Goal: Task Accomplishment & Management: Complete application form

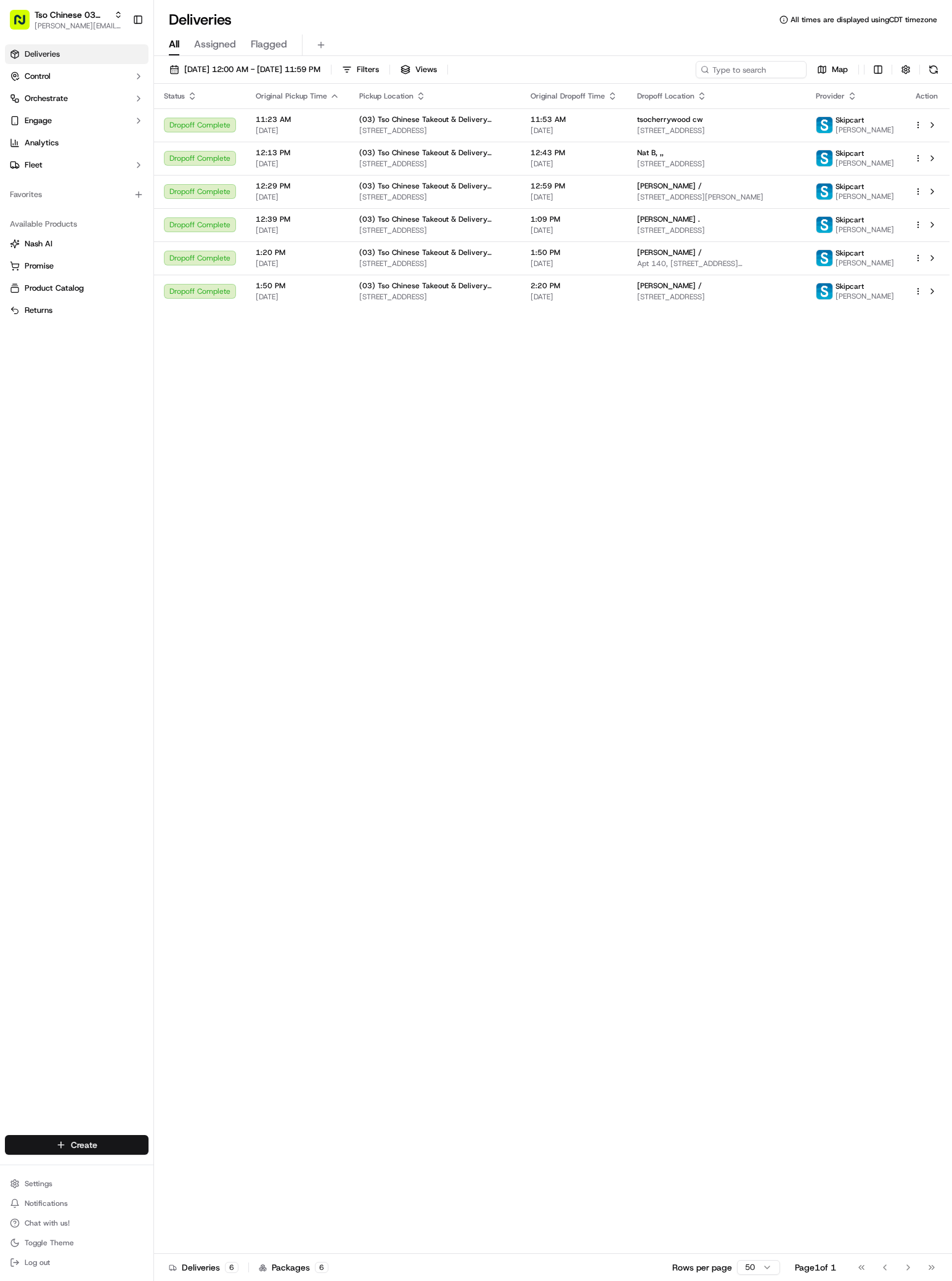
click at [94, 1147] on html "Tso Chinese 03 TsoCo [PERSON_NAME][EMAIL_ADDRESS][DOMAIN_NAME] Toggle Sidebar D…" at bounding box center [476, 640] width 952 height 1281
click at [180, 1174] on link "Delivery" at bounding box center [223, 1167] width 137 height 22
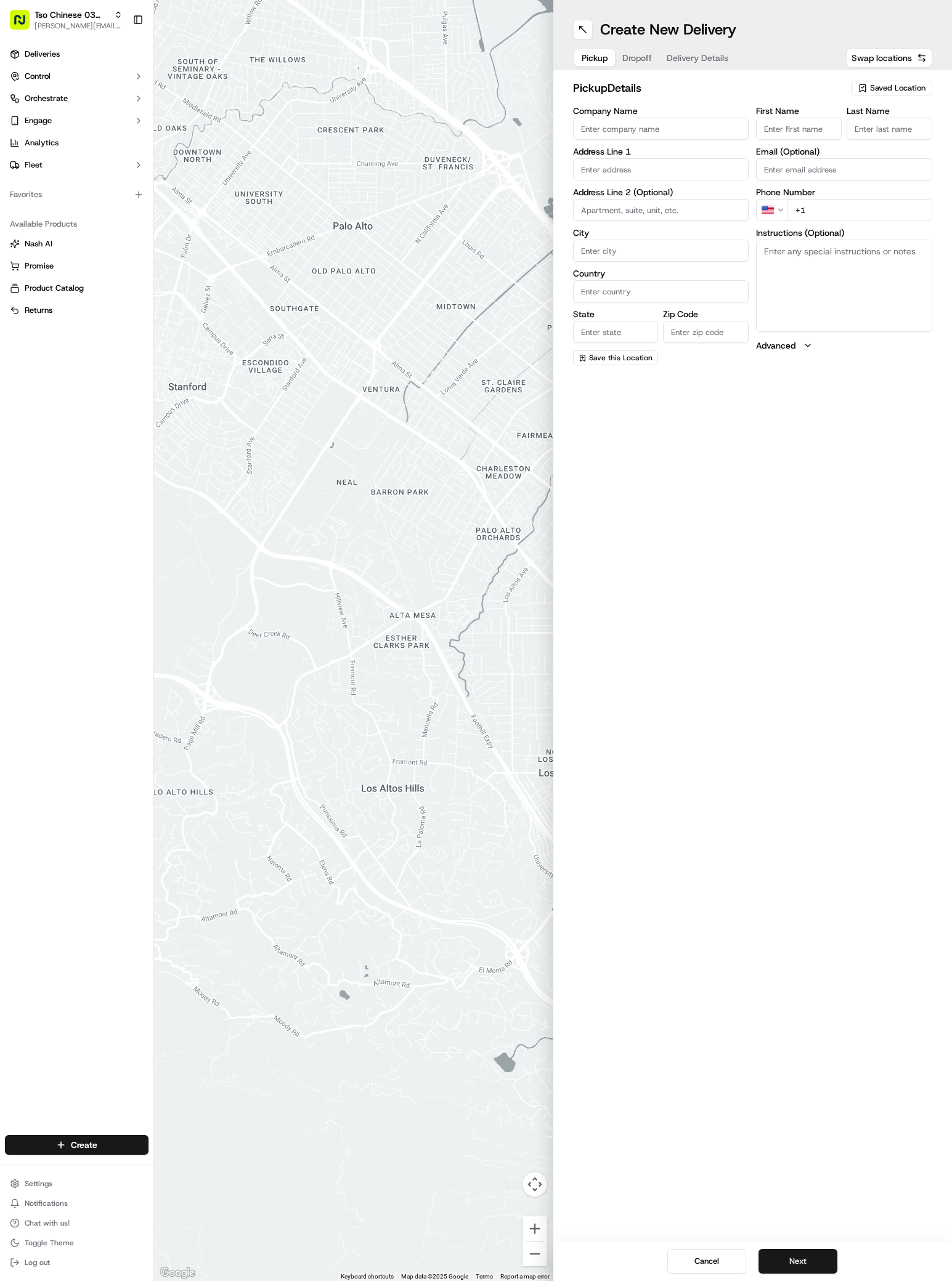
click at [868, 83] on icon "button" at bounding box center [862, 88] width 10 height 10
click at [862, 138] on span "(03) Tso Chinese Takeout & Delivery TsoCo (03)" at bounding box center [870, 139] width 152 height 22
type input "(03) Tso Chinese Takeout & Delivery TsoCo"
type input "Ste F"
type input "Austin"
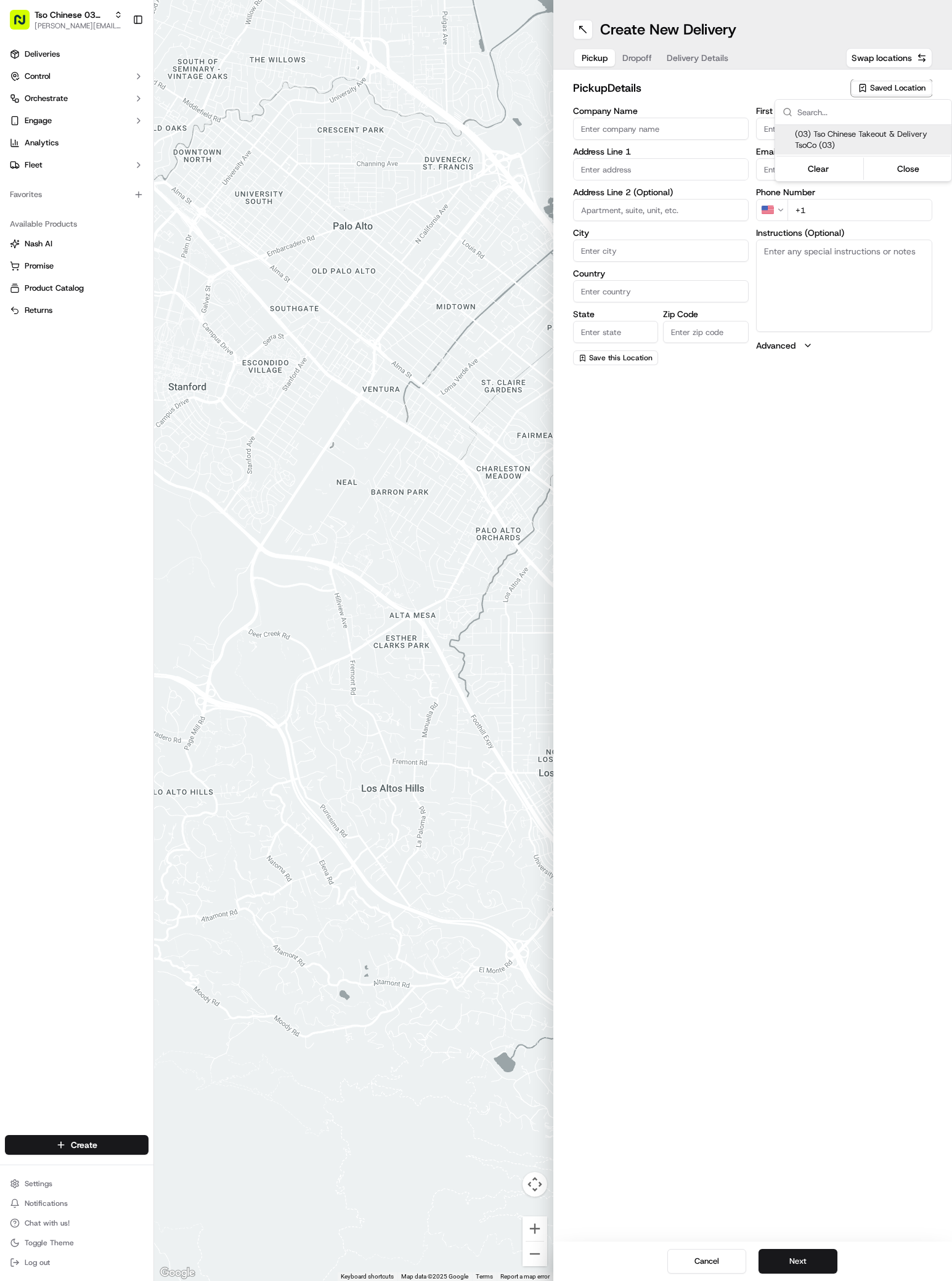
type input "US"
type input "[GEOGRAPHIC_DATA]"
type input "78704"
type input "Tso Chinese"
type input "TsoCo Manager"
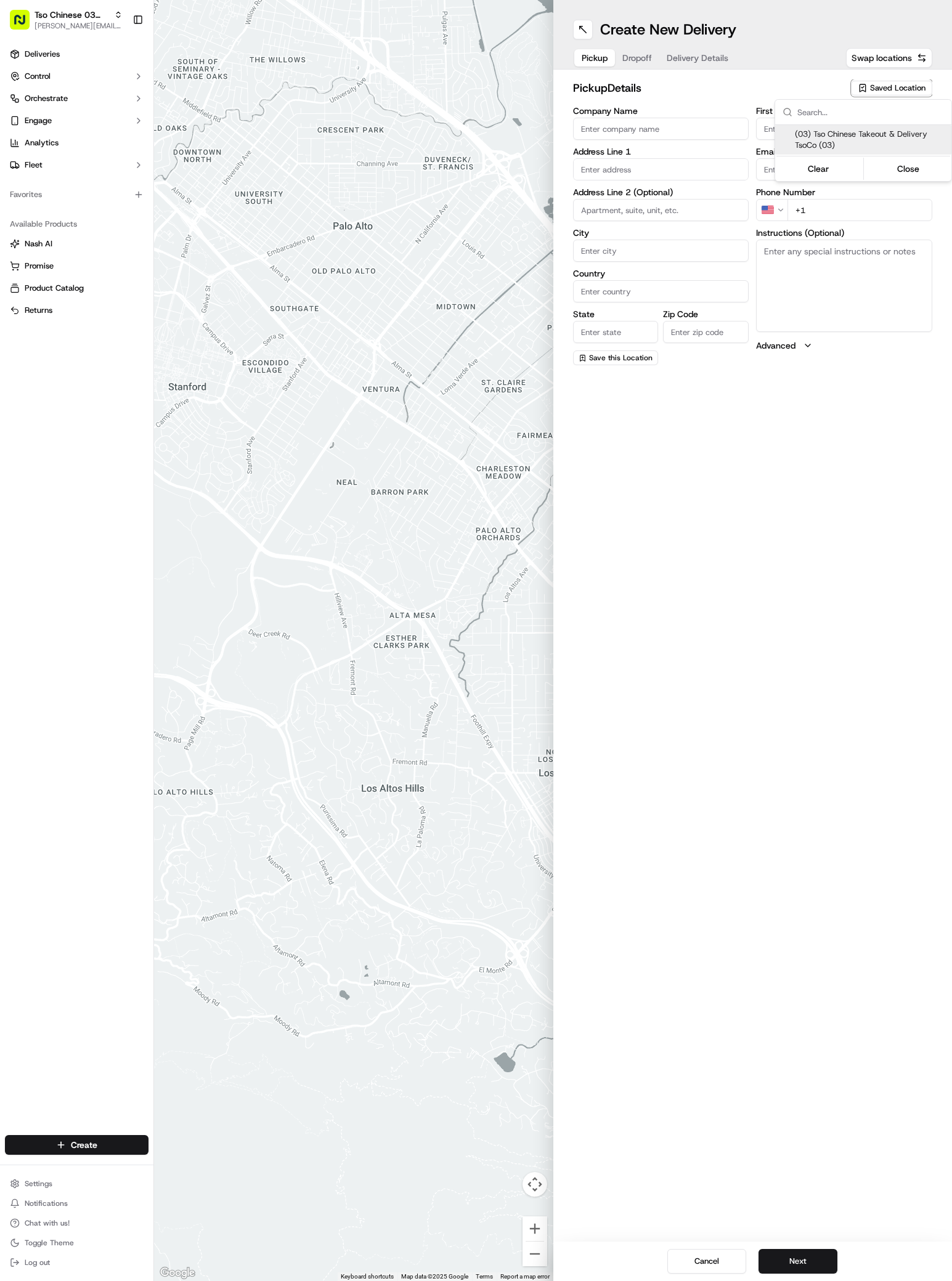
type input "[EMAIL_ADDRESS][DOMAIN_NAME]"
type input "[PHONE_NUMBER]"
type textarea "Submit a picture displaying address & food as Proof of Delivery. Envía una foto…"
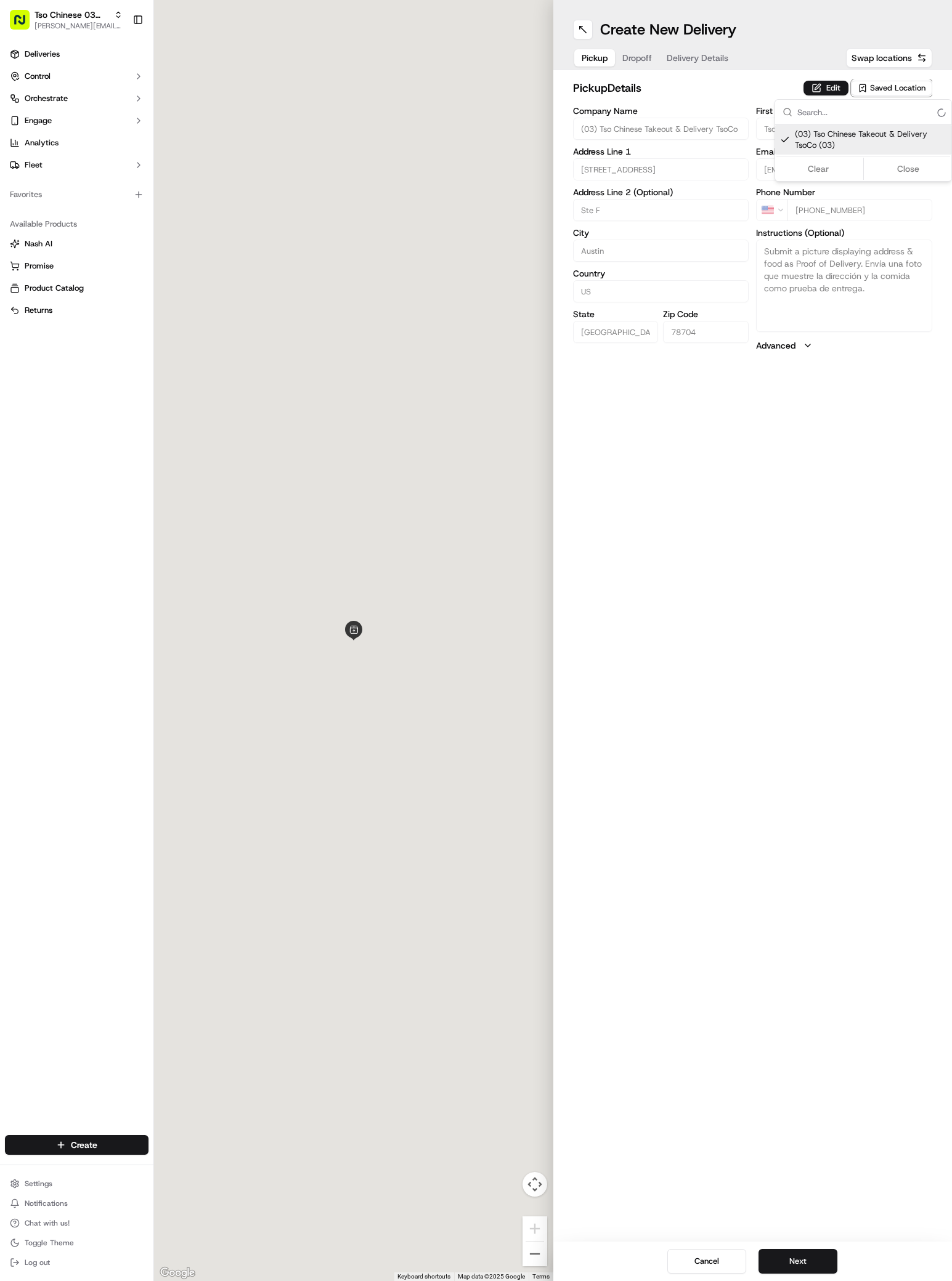
type input "[STREET_ADDRESS]"
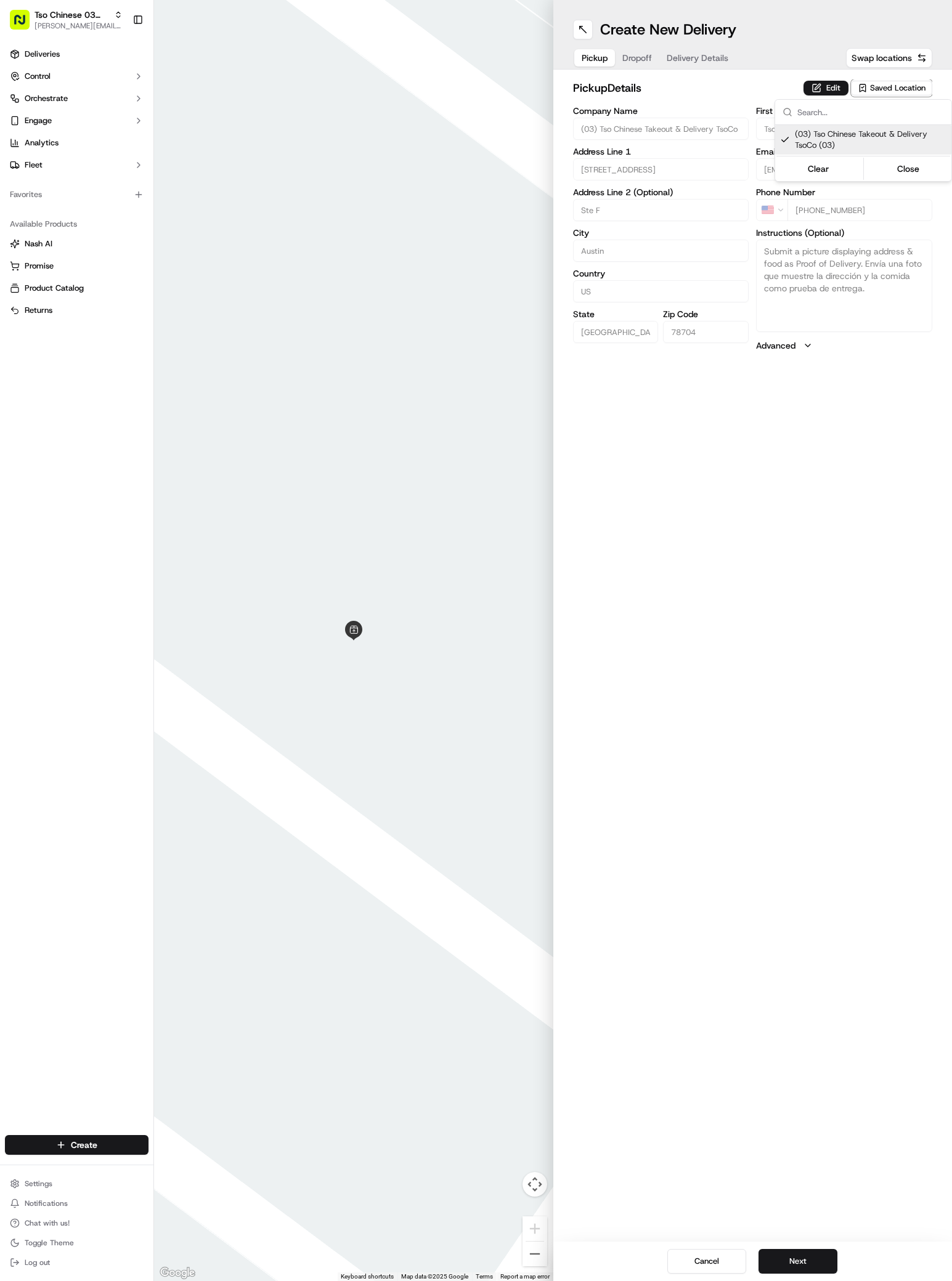
click at [752, 900] on html "Tso Chinese 03 TsoCo [PERSON_NAME][EMAIL_ADDRESS][DOMAIN_NAME] Toggle Sidebar D…" at bounding box center [476, 640] width 952 height 1281
click at [810, 1267] on button "Next" at bounding box center [798, 1262] width 79 height 25
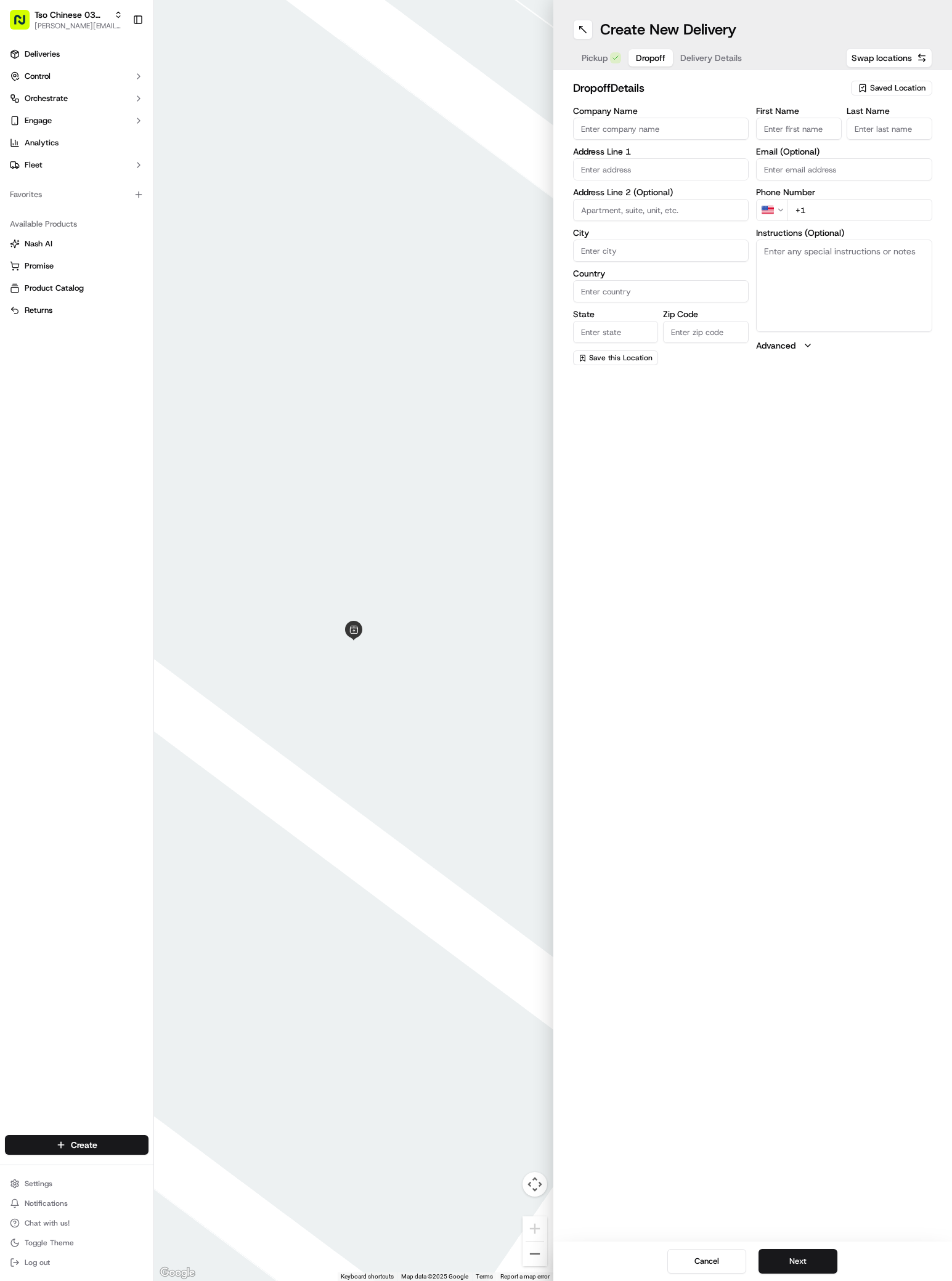
click at [817, 108] on label "First Name" at bounding box center [798, 110] width 86 height 9
click at [817, 118] on input "First Name" at bounding box center [798, 128] width 86 height 22
click at [817, 124] on input "First Name" at bounding box center [798, 128] width 86 height 22
paste input "[PERSON_NAME]"
type input "[PERSON_NAME]"
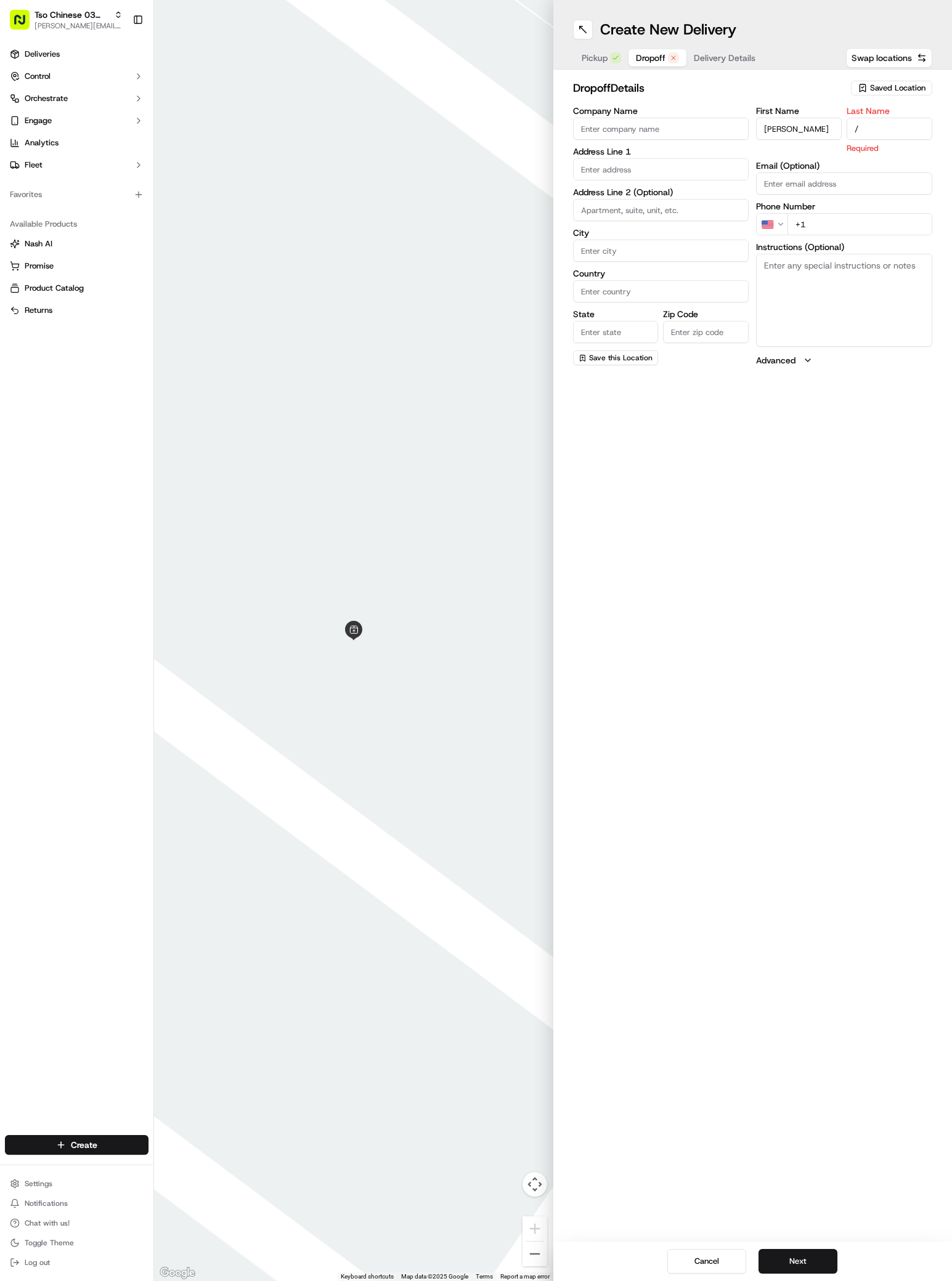
type input "/"
paste input "[PHONE_NUMBER]"
type input "[PHONE_NUMBER]"
paste input "[STREET_ADDRESS]"
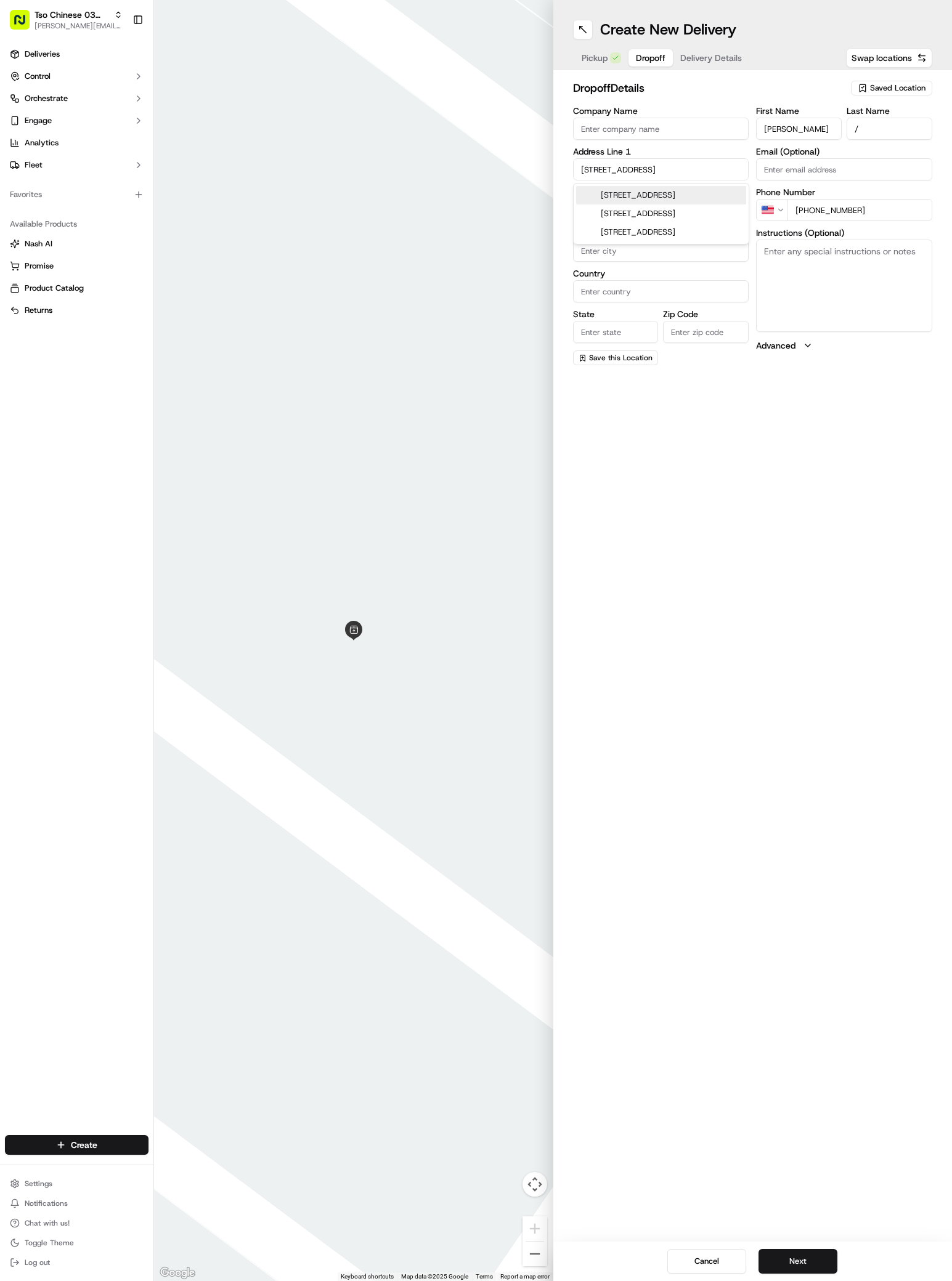
click at [628, 194] on div "[STREET_ADDRESS]" at bounding box center [661, 195] width 170 height 18
type input "[STREET_ADDRESS]"
type input "Austin"
type input "[GEOGRAPHIC_DATA]"
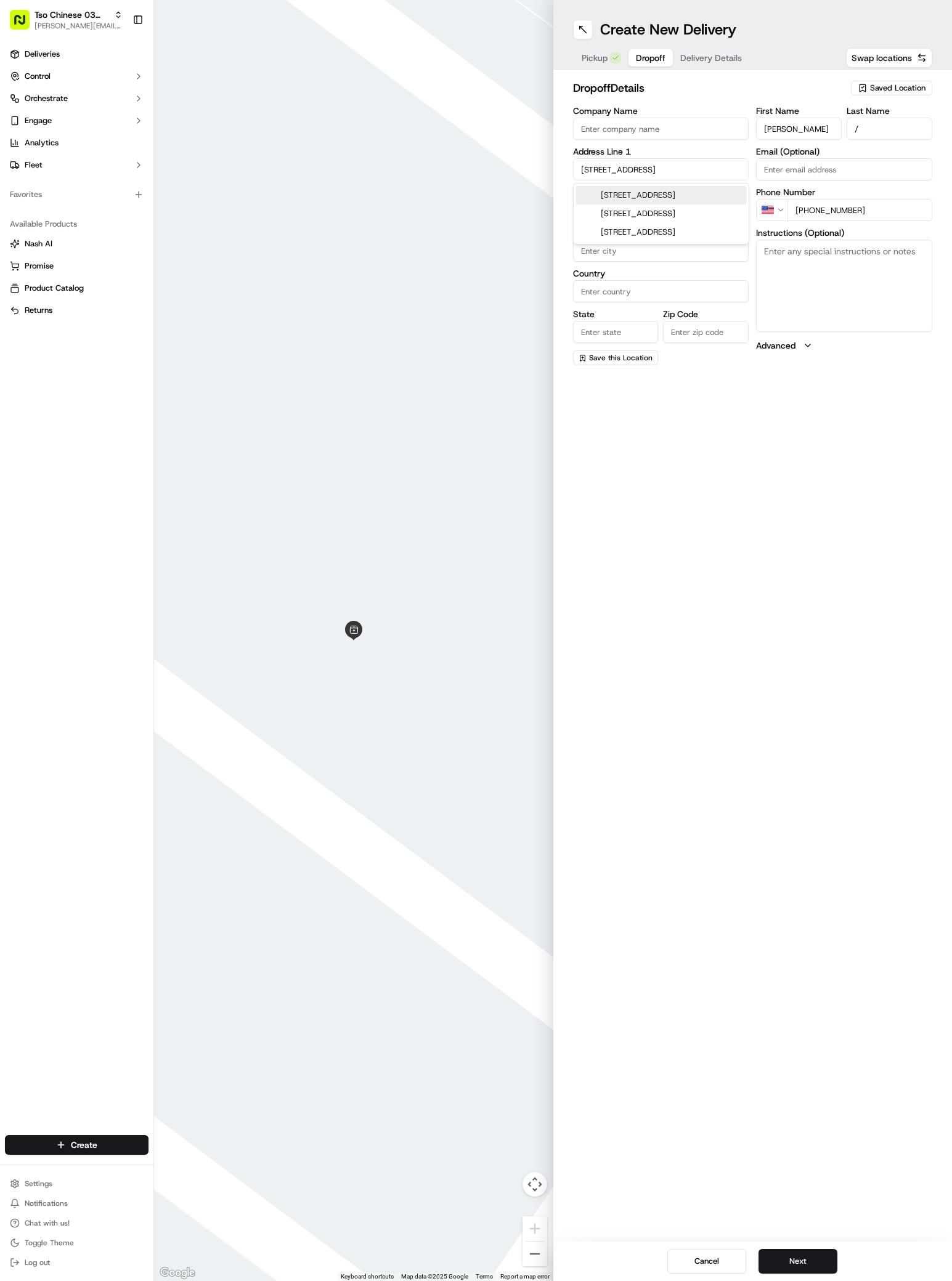
type input "78704"
type input "[STREET_ADDRESS]"
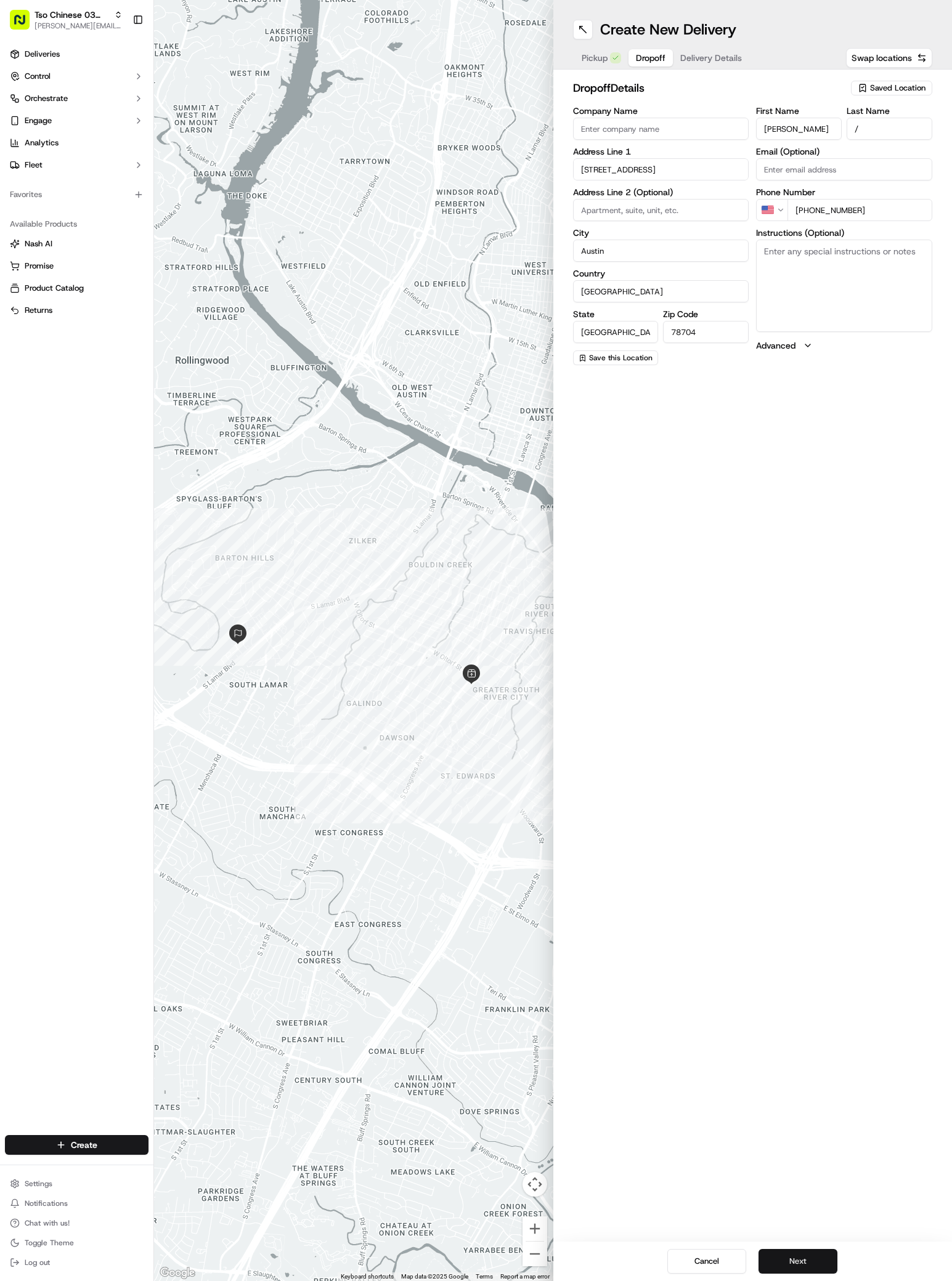
click at [809, 1259] on button "Next" at bounding box center [798, 1262] width 79 height 25
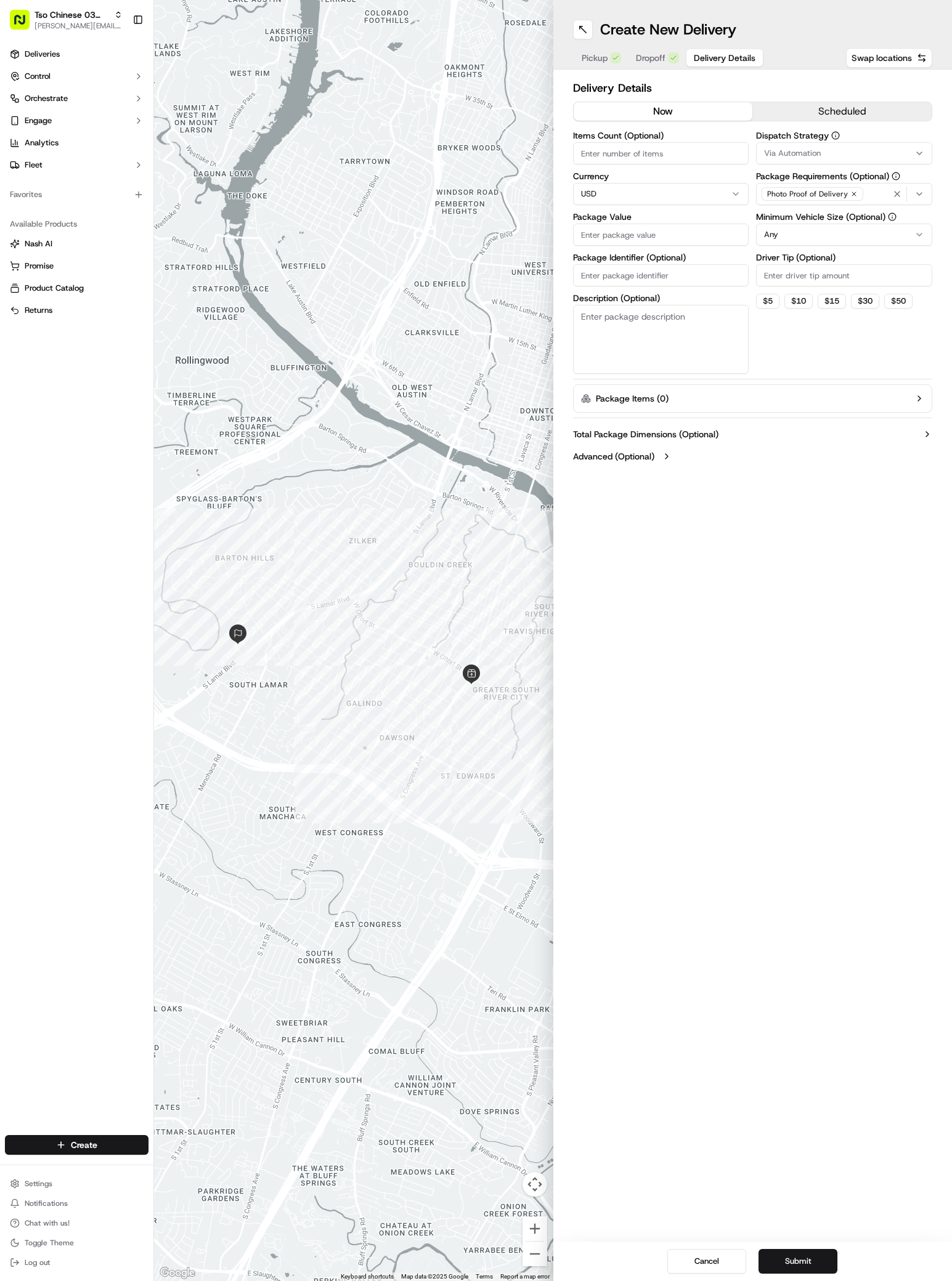
click at [909, 150] on div "Via Automation" at bounding box center [844, 153] width 170 height 11
click at [825, 213] on div "TsoCo Strategy" at bounding box center [845, 220] width 177 height 18
click at [824, 225] on span "TsoCo Strategy" at bounding box center [852, 220] width 152 height 11
click at [869, 349] on html "Tso Chinese 03 TsoCo [PERSON_NAME][EMAIL_ADDRESS][DOMAIN_NAME] Toggle Sidebar D…" at bounding box center [476, 640] width 952 height 1281
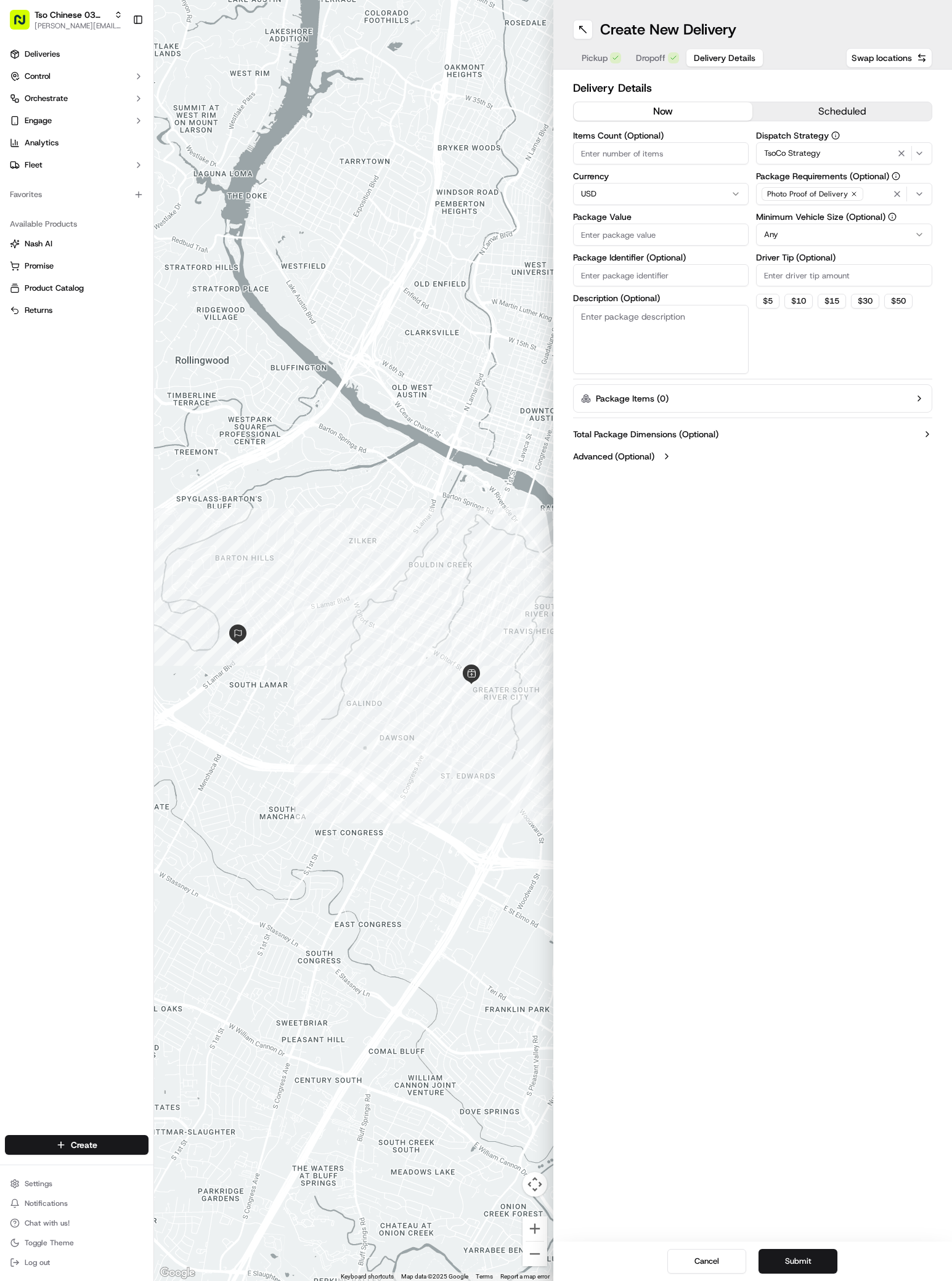
click at [869, 260] on label "Driver Tip (Optional)" at bounding box center [844, 257] width 177 height 9
click at [869, 265] on input "Driver Tip (Optional)" at bounding box center [844, 275] width 177 height 22
click at [869, 279] on input "Driver Tip (Optional)" at bounding box center [844, 275] width 177 height 22
type input "2"
click at [706, 233] on input "Package Value" at bounding box center [660, 235] width 177 height 22
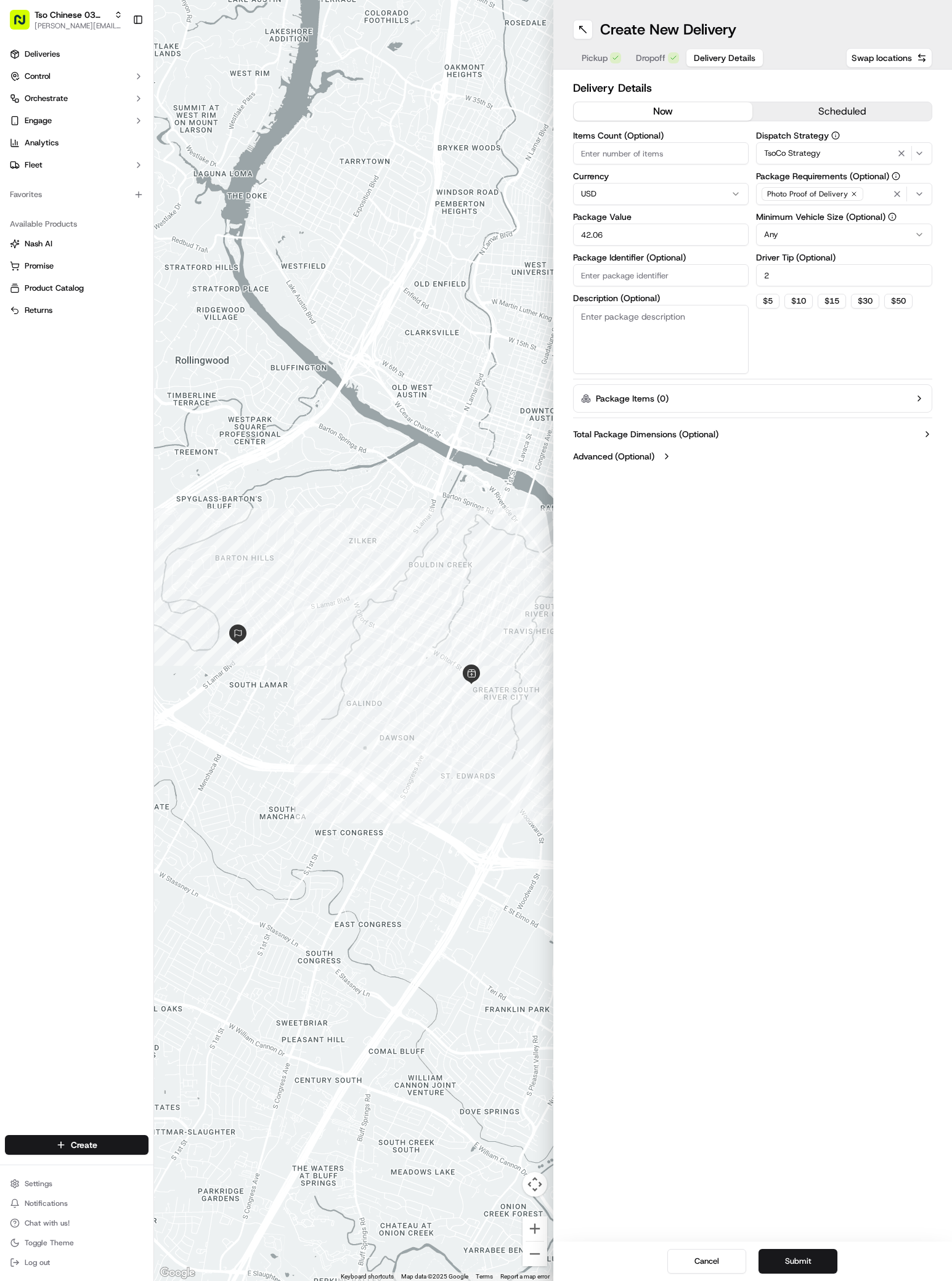
type input "42.06"
click at [672, 279] on input "Package Identifier (Optional)" at bounding box center [660, 275] width 177 height 22
paste input "#5AGQHUE"
type input "#5AGQHUE"
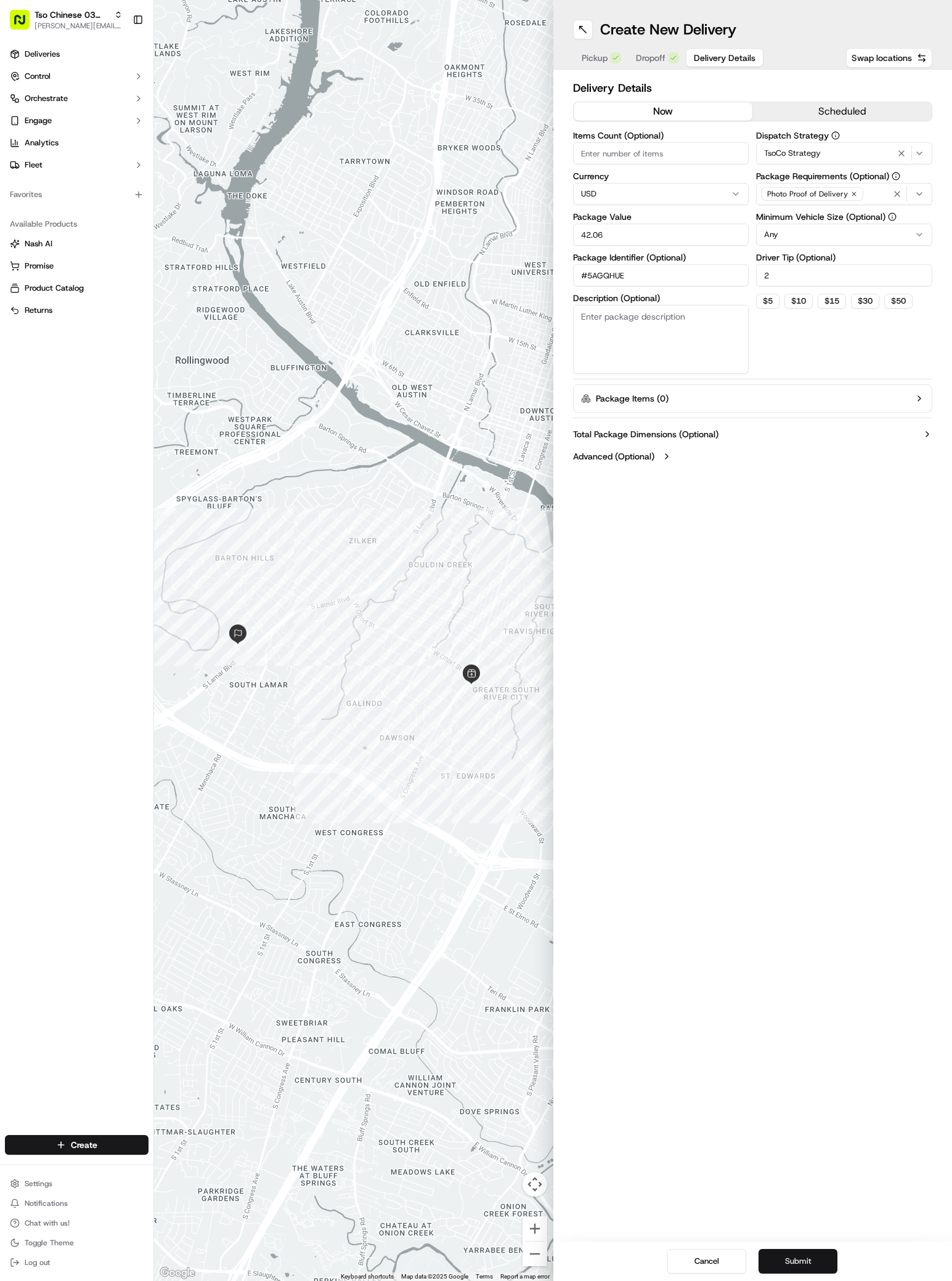
click at [811, 1263] on button "Submit" at bounding box center [798, 1262] width 79 height 25
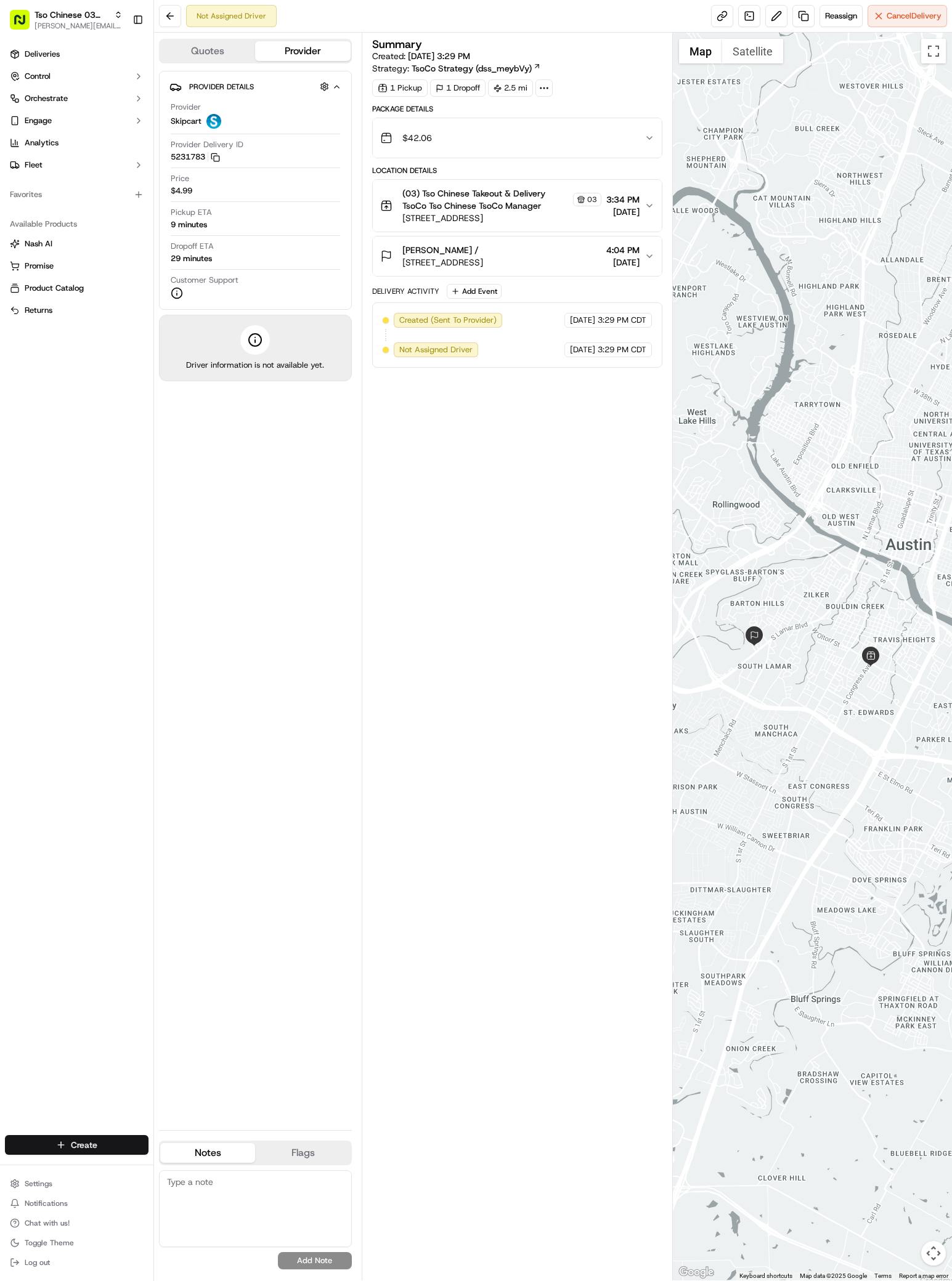
click at [98, 1141] on html "Tso Chinese 03 TsoCo [PERSON_NAME][EMAIL_ADDRESS][DOMAIN_NAME] Toggle Sidebar D…" at bounding box center [476, 640] width 952 height 1281
click at [238, 1160] on link "Delivery" at bounding box center [223, 1167] width 137 height 22
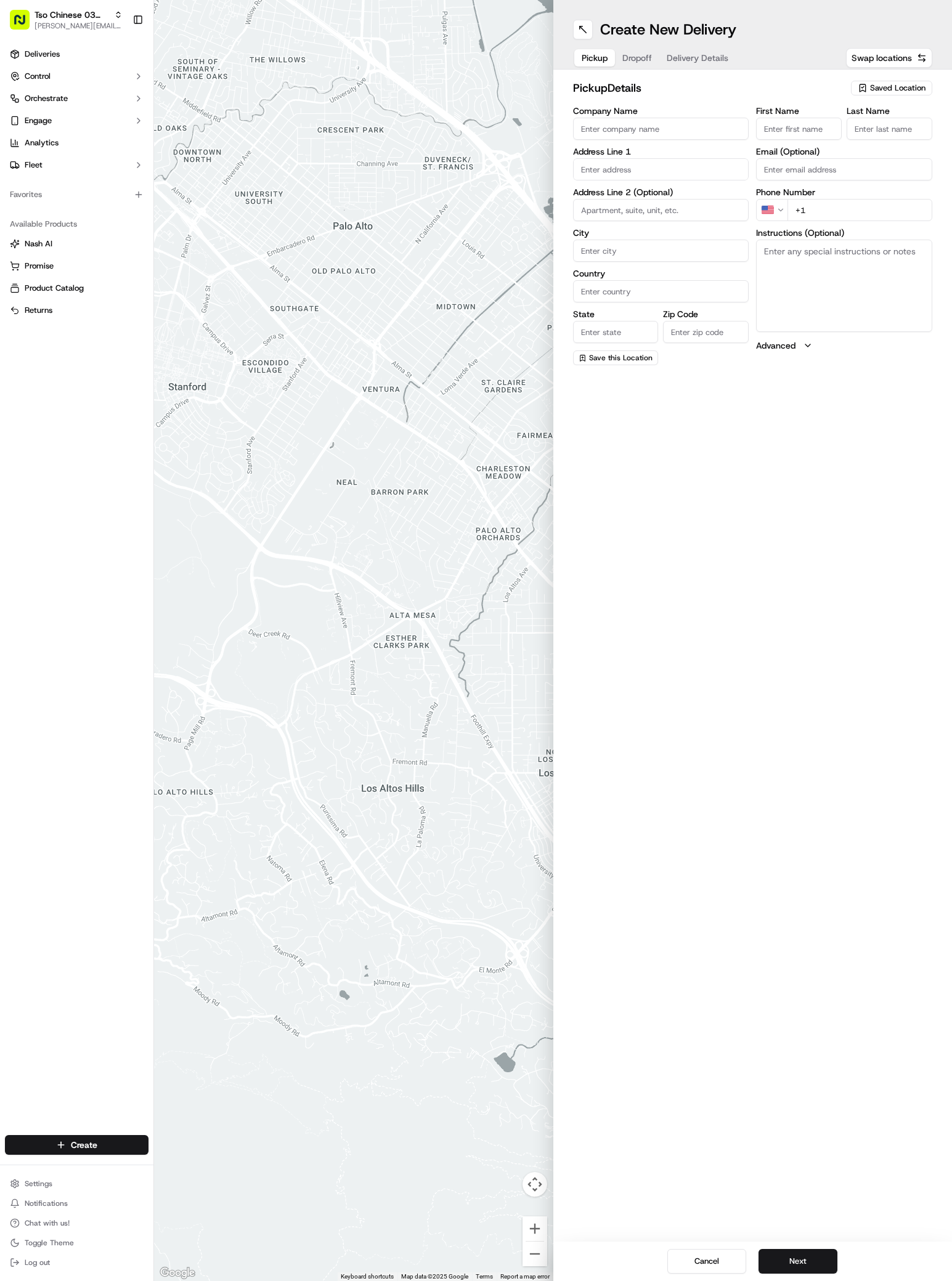
click at [885, 89] on span "Saved Location" at bounding box center [897, 88] width 55 height 11
click at [880, 142] on span "(03) Tso Chinese Takeout & Delivery TsoCo (03)" at bounding box center [870, 139] width 152 height 22
type input "(03) Tso Chinese Takeout & Delivery TsoCo"
type input "Ste F"
type input "Austin"
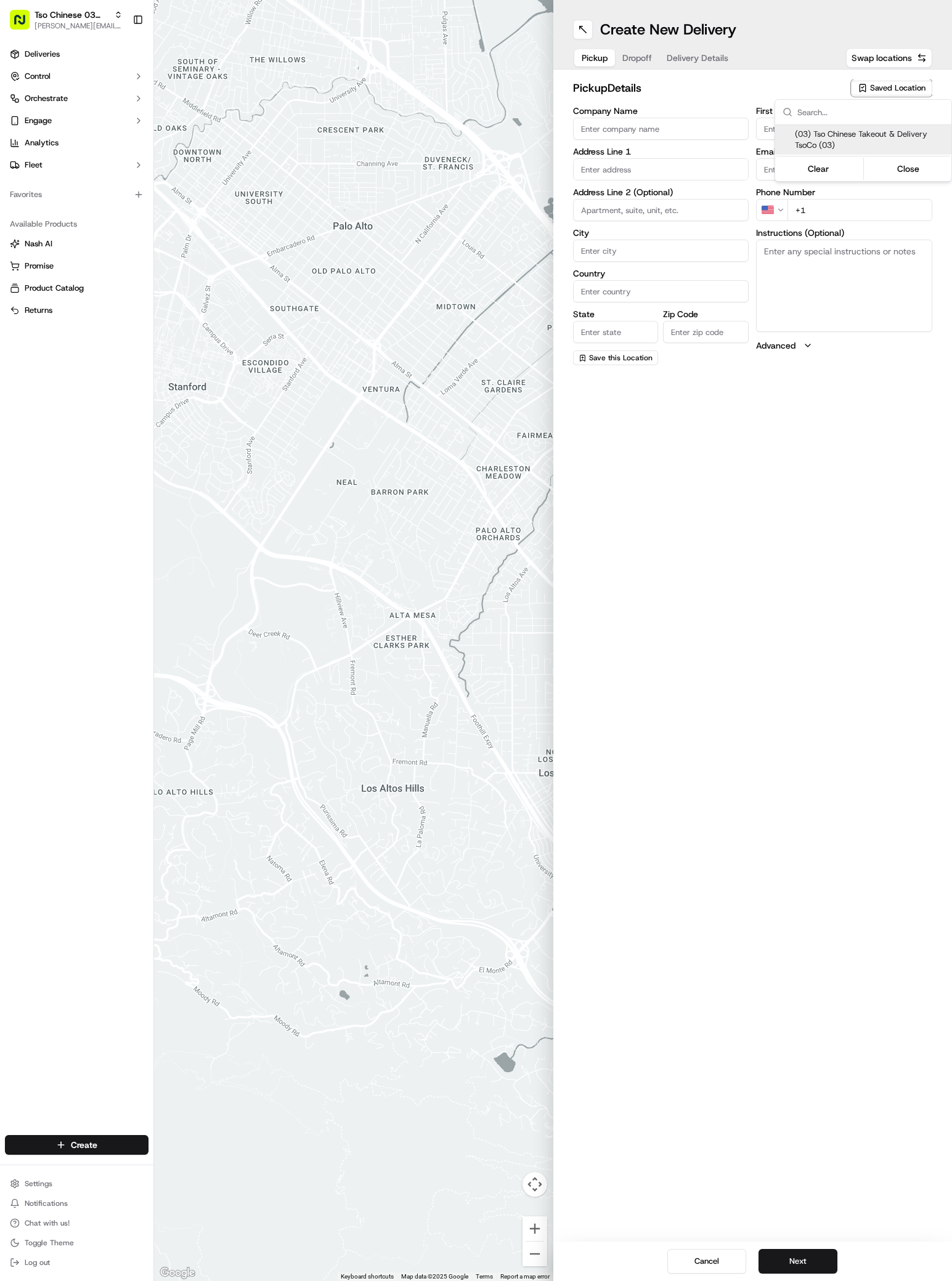
type input "US"
type input "[GEOGRAPHIC_DATA]"
type input "78704"
type input "Tso Chinese"
type input "TsoCo Manager"
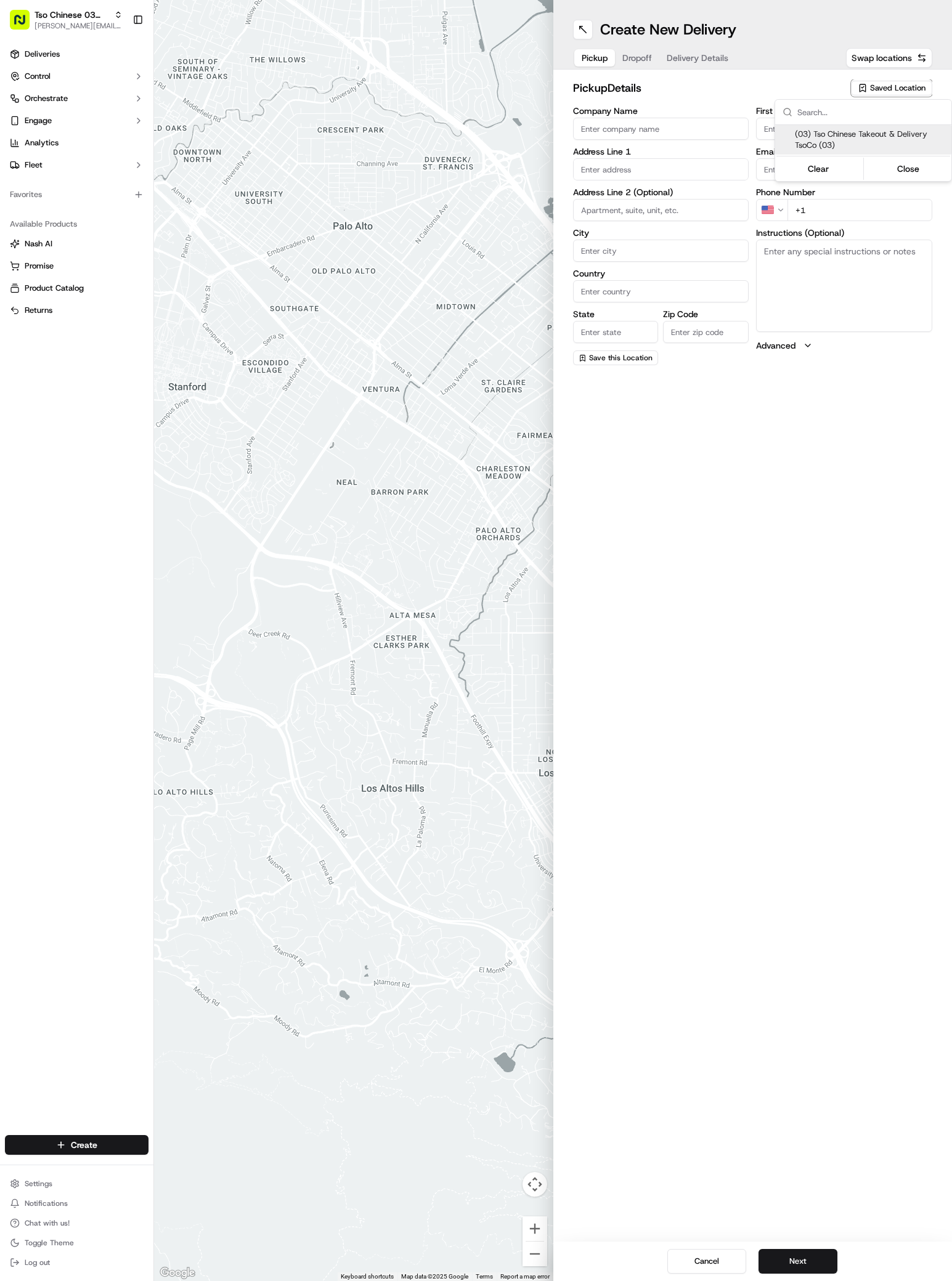
type input "[EMAIL_ADDRESS][DOMAIN_NAME]"
type input "[PHONE_NUMBER]"
type textarea "Submit a picture displaying address & food as Proof of Delivery. Envía una foto…"
type input "[STREET_ADDRESS]"
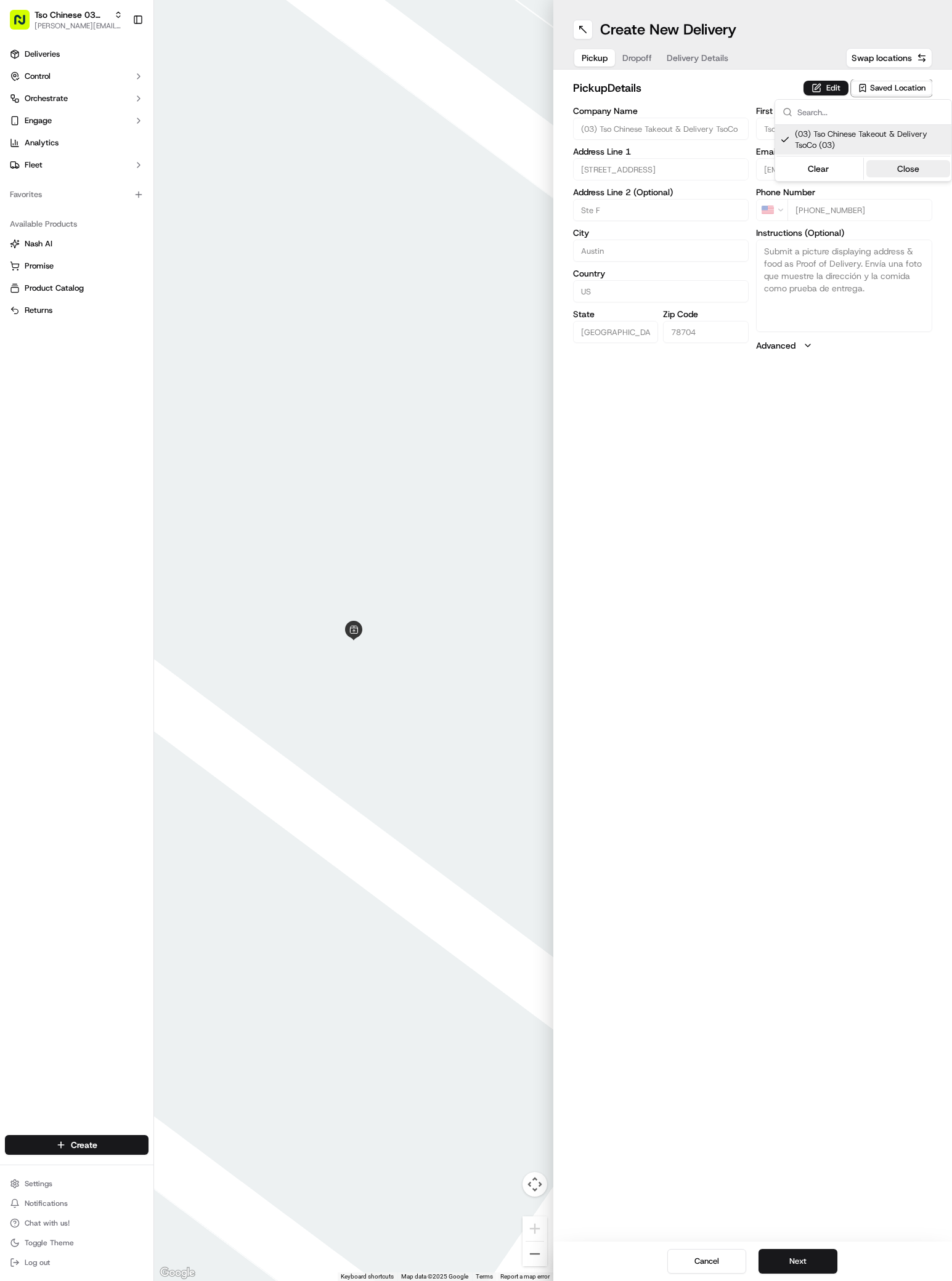
click at [895, 164] on button "Close" at bounding box center [908, 169] width 84 height 17
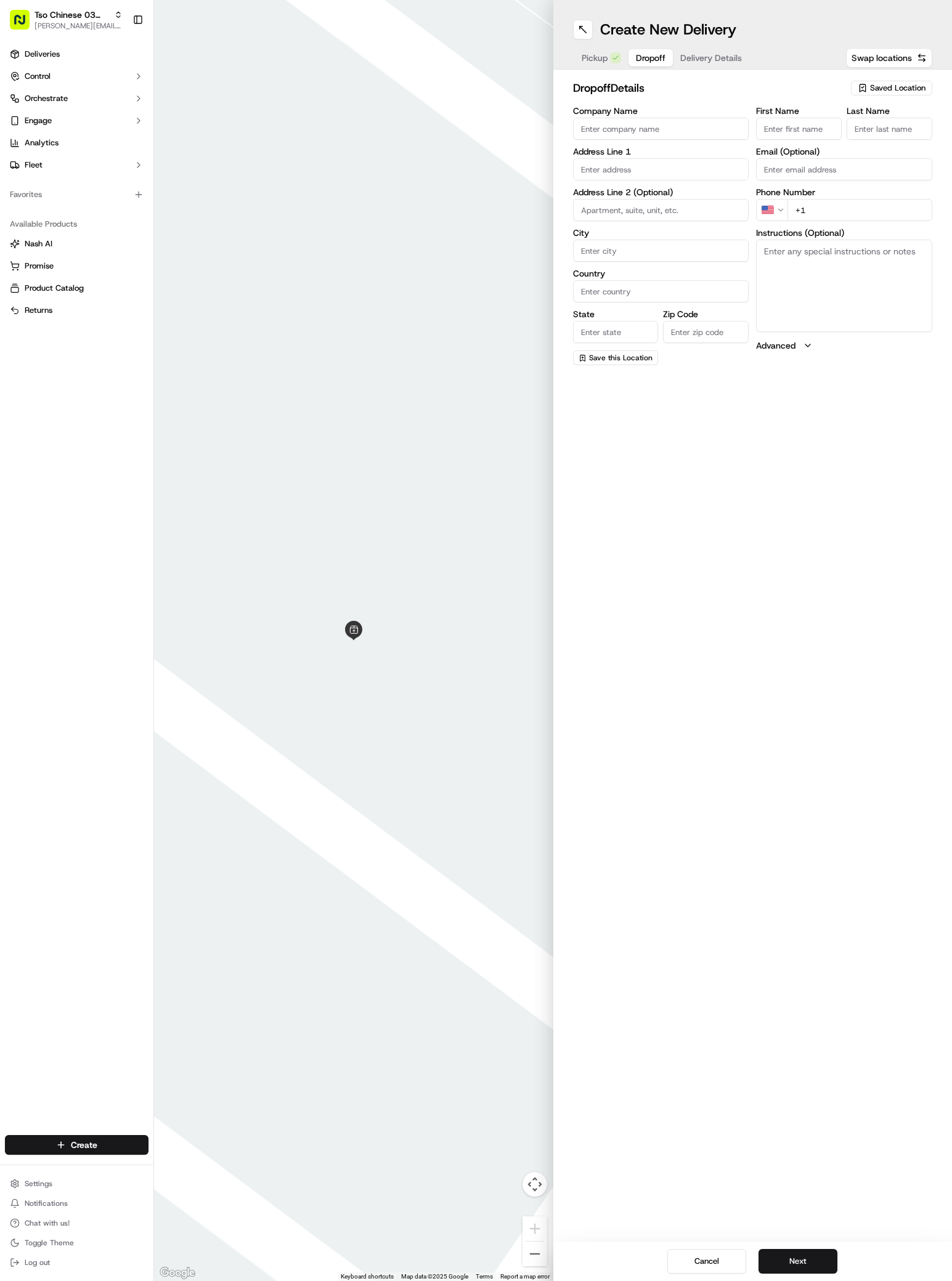
click at [636, 60] on span "Dropoff" at bounding box center [651, 58] width 30 height 13
click at [622, 128] on input "Company Name" at bounding box center [660, 128] width 177 height 22
paste input "[PERSON_NAME]"
type input "[PERSON_NAME]"
paste input "[PERSON_NAME]"
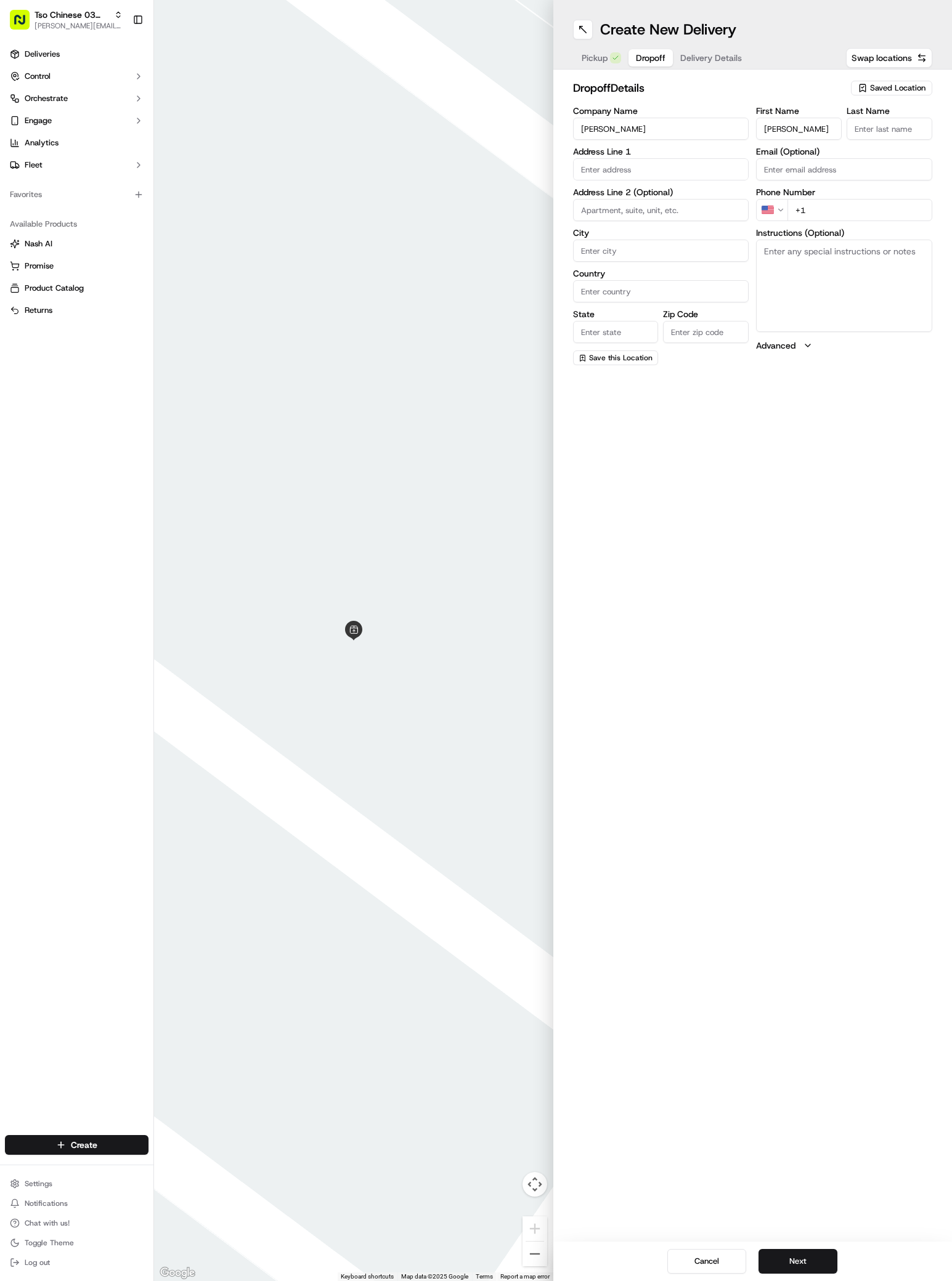
type input "[PERSON_NAME]"
type input "."
click at [624, 197] on div "[STREET_ADDRESS][PERSON_NAME]" at bounding box center [661, 195] width 170 height 18
type input "[STREET_ADDRESS][PERSON_NAME]"
type input "Austin"
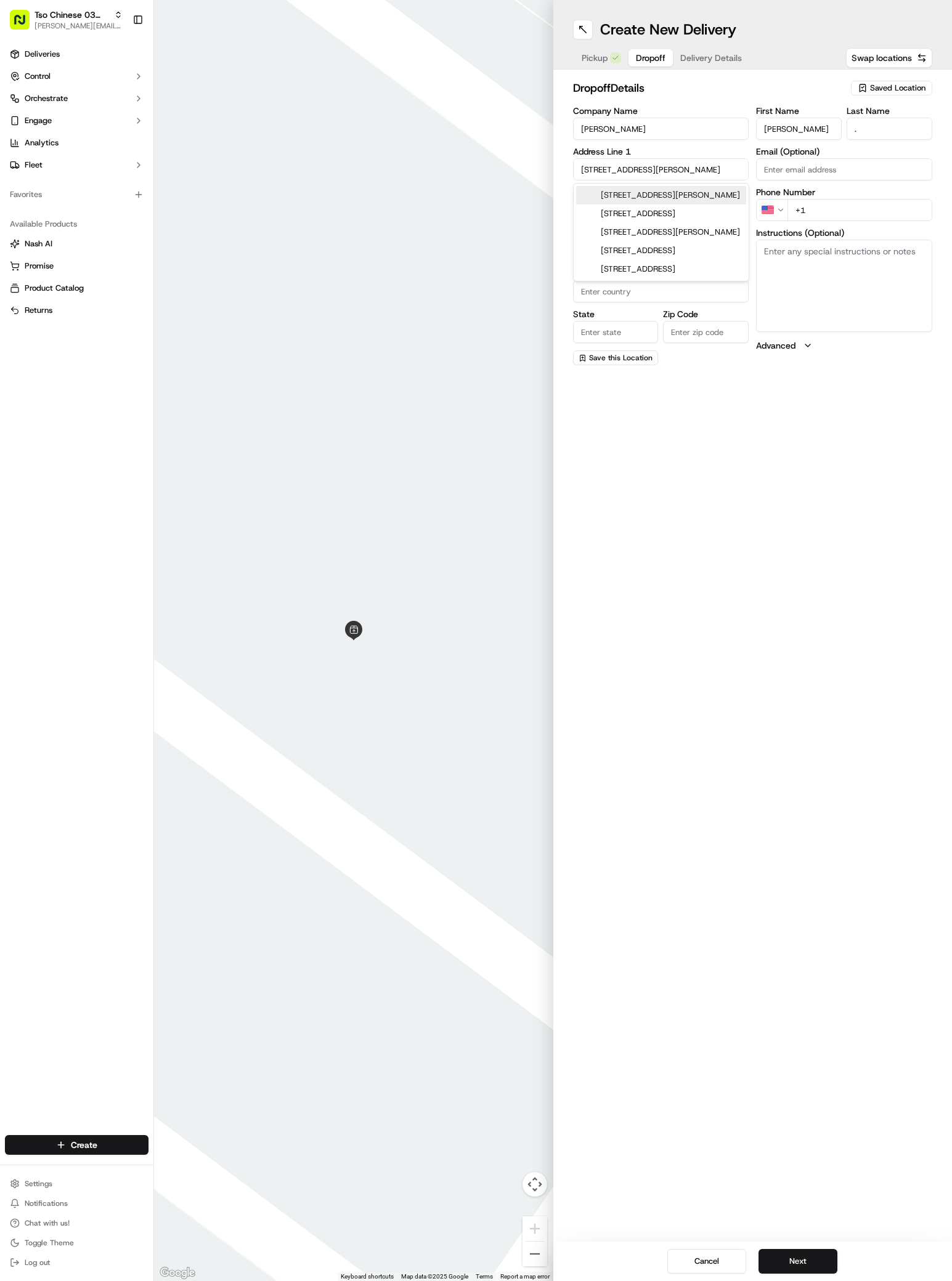
type input "[GEOGRAPHIC_DATA]"
type input "78741"
type input "[STREET_ADDRESS][PERSON_NAME]"
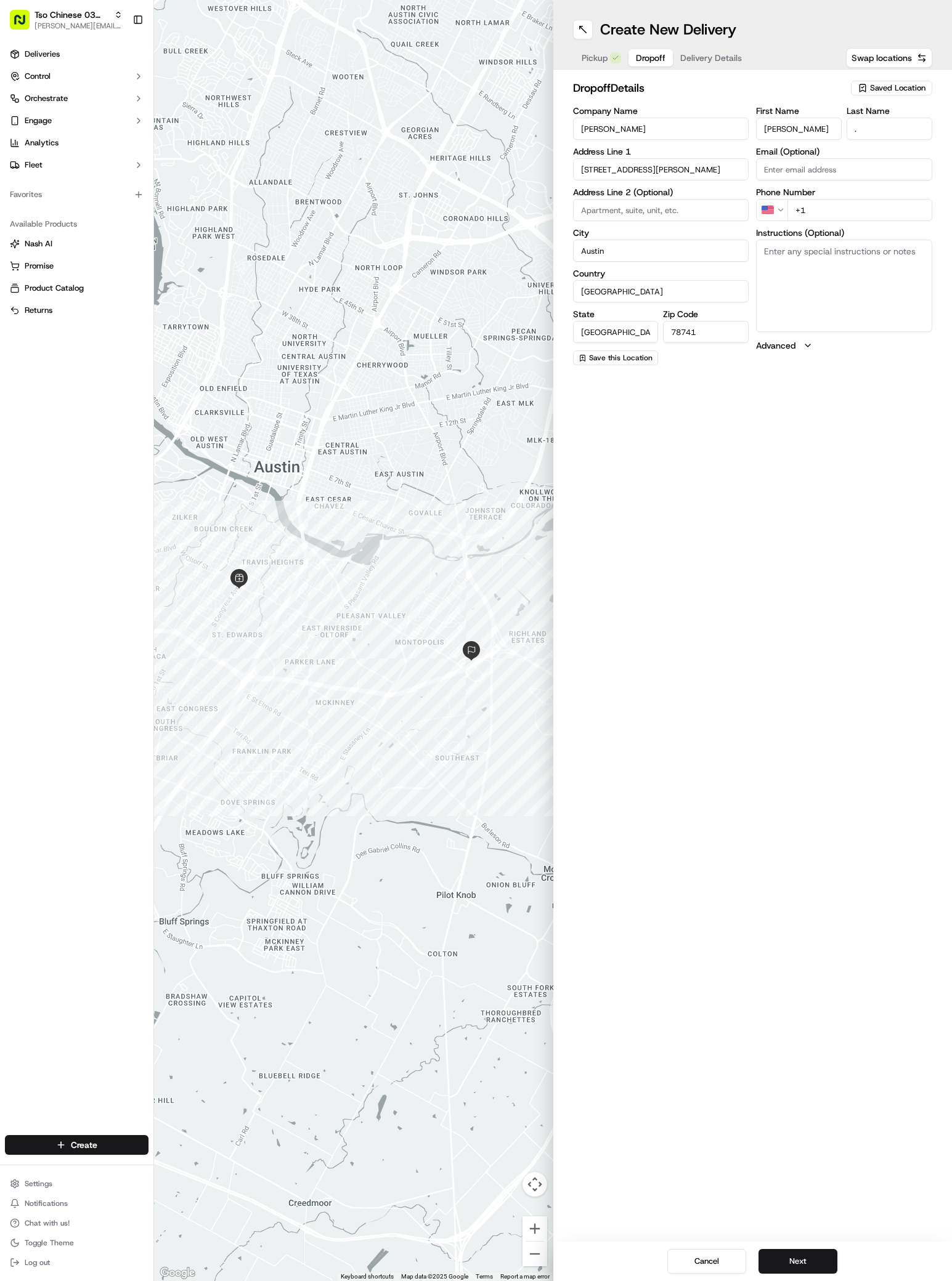
click at [763, 245] on textarea "Instructions (Optional)" at bounding box center [844, 286] width 177 height 93
paste textarea "Bring to hotel lobby and call I will meet you"
type textarea "Bring to hotel lobby and call I will meet you . 304"
click at [603, 213] on input at bounding box center [660, 209] width 177 height 22
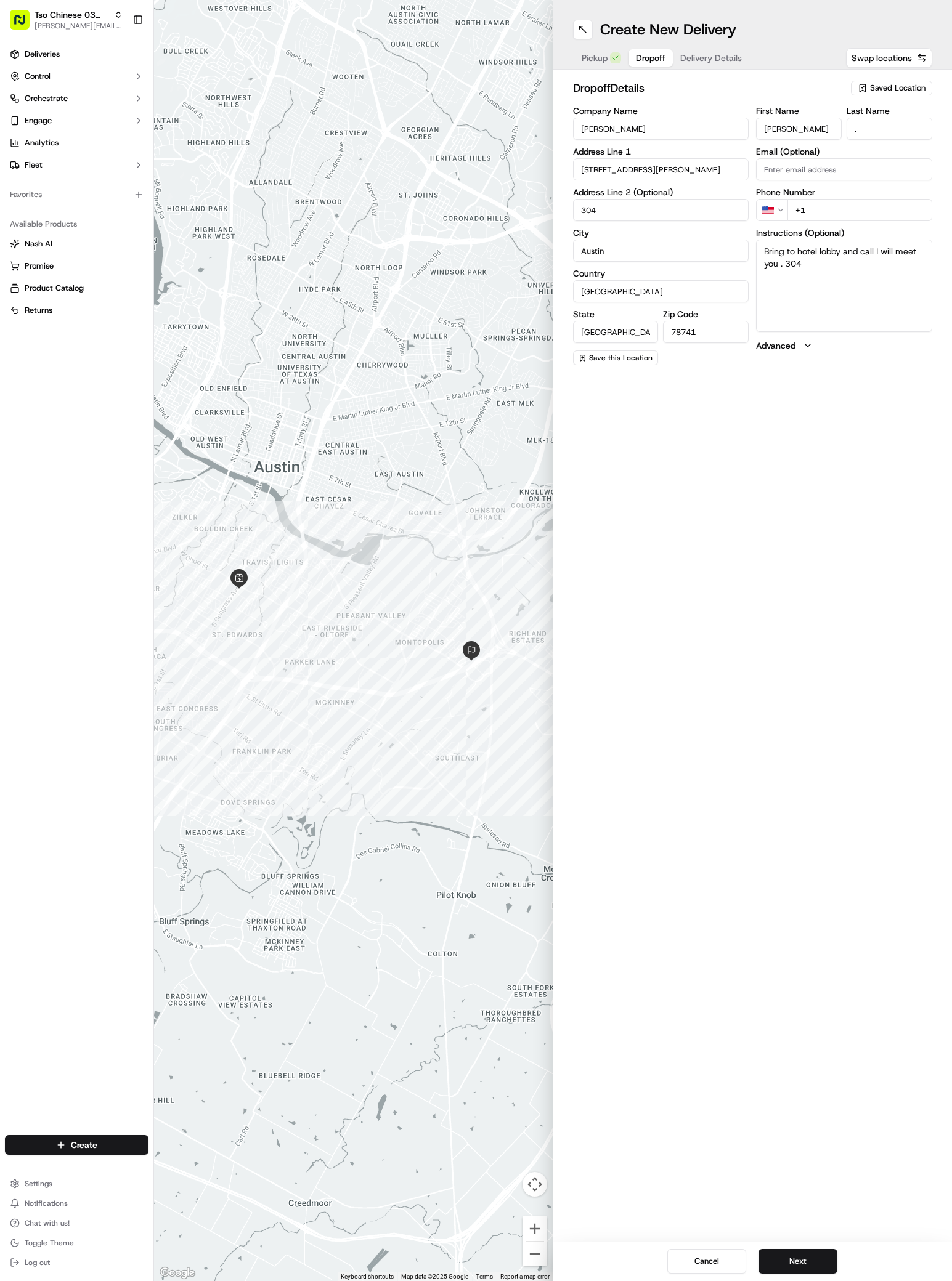
type input "304"
click at [820, 218] on input "+1" at bounding box center [860, 209] width 145 height 22
click at [822, 212] on input "+1" at bounding box center [860, 209] width 145 height 22
paste input "90 430 556 54"
click at [799, 208] on input "[PHONE_NUMBER]" at bounding box center [860, 209] width 145 height 22
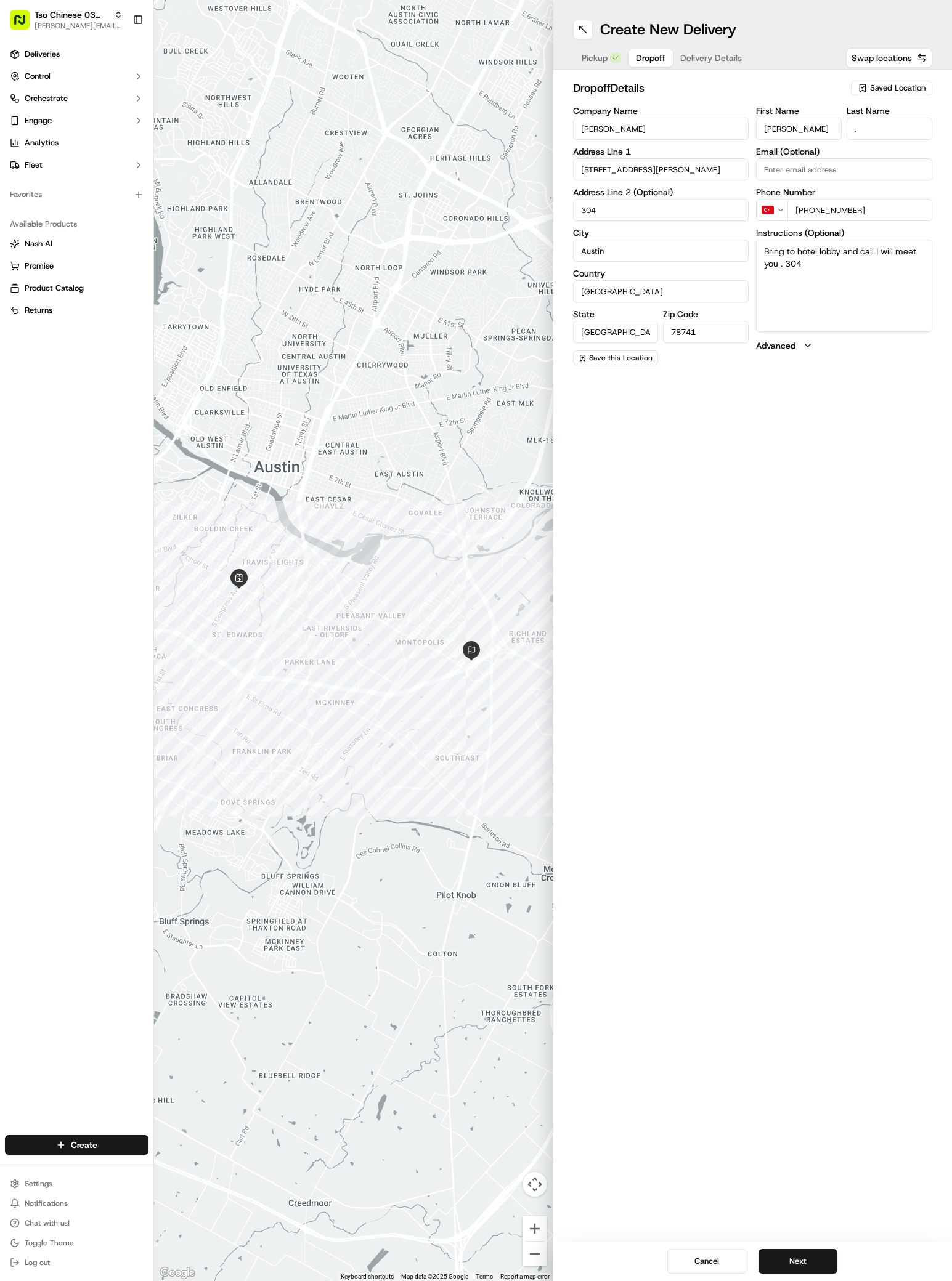
type input "[PHONE_NUMBER]"
click at [723, 59] on span "Delivery Details" at bounding box center [712, 58] width 62 height 13
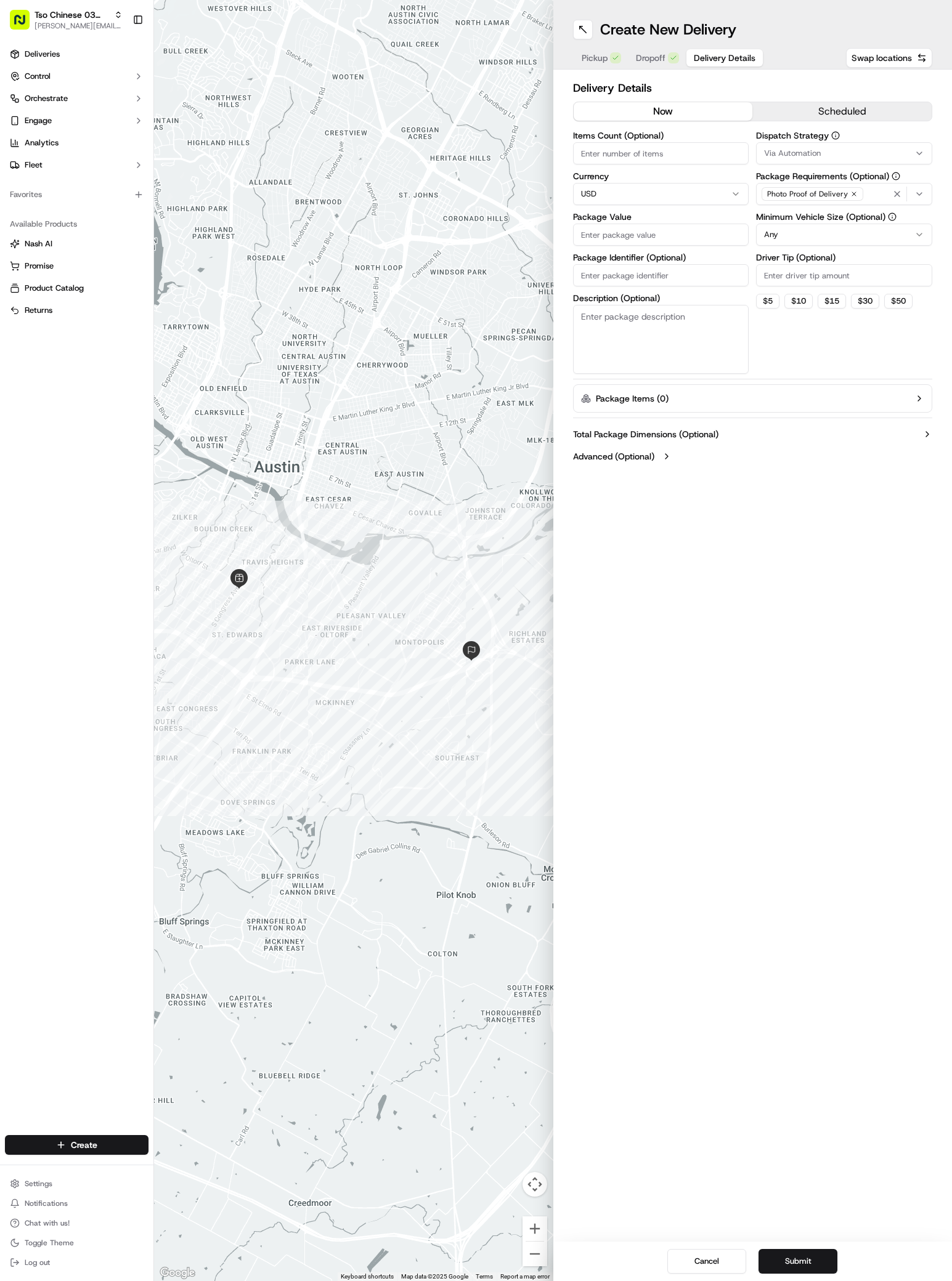
click at [822, 153] on div "Via Automation" at bounding box center [844, 153] width 170 height 11
click at [830, 215] on span "TsoCo Strategy" at bounding box center [852, 220] width 152 height 11
click at [913, 249] on button "Close" at bounding box center [889, 244] width 84 height 17
click at [771, 273] on input "Driver Tip (Optional)" at bounding box center [844, 275] width 177 height 22
type input "2"
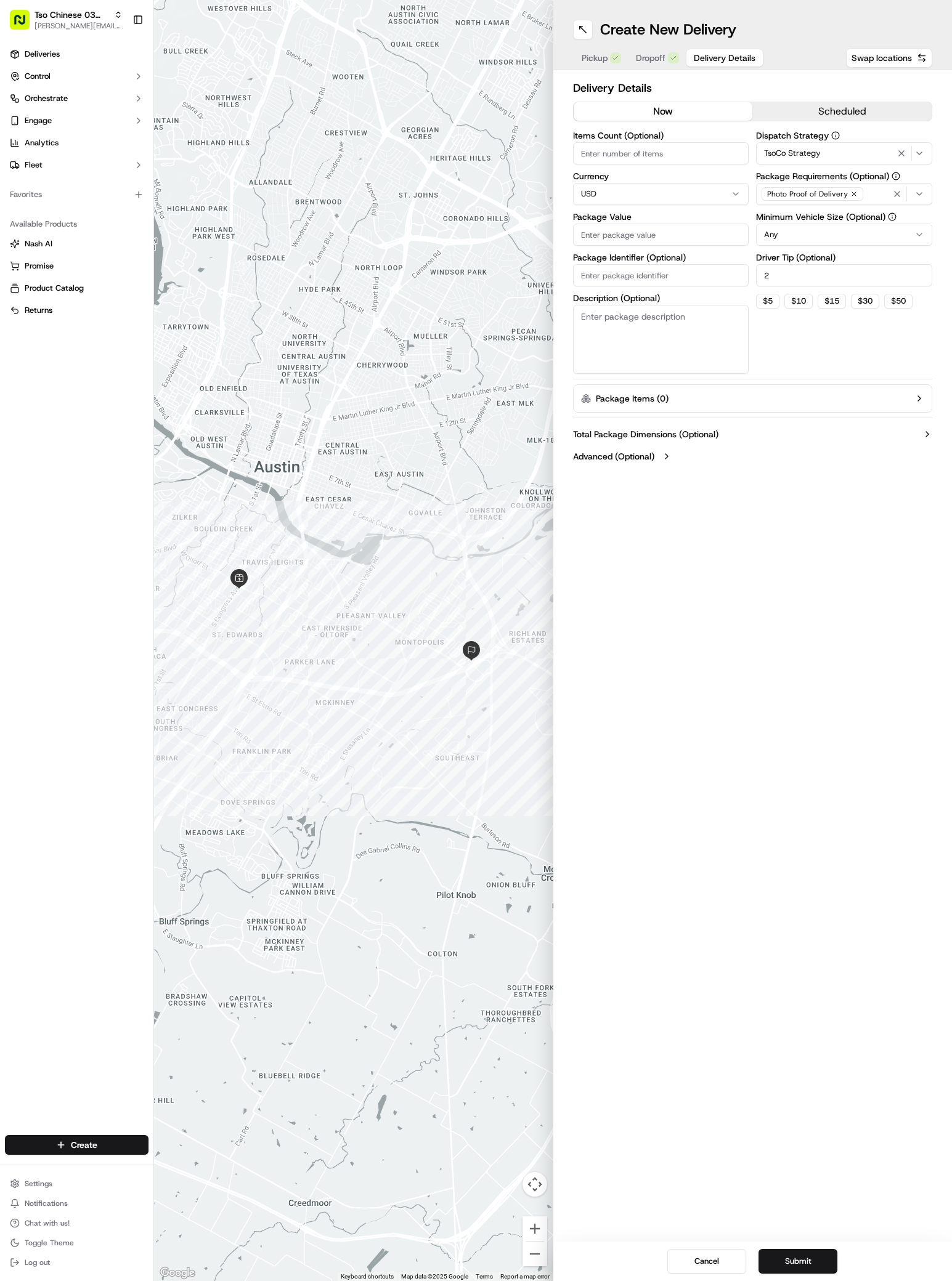
click at [601, 239] on input "Package Value" at bounding box center [660, 235] width 177 height 22
paste input "38.81"
type input "38.81"
click at [576, 274] on input "Package Identifier (Optional)" at bounding box center [660, 275] width 177 height 22
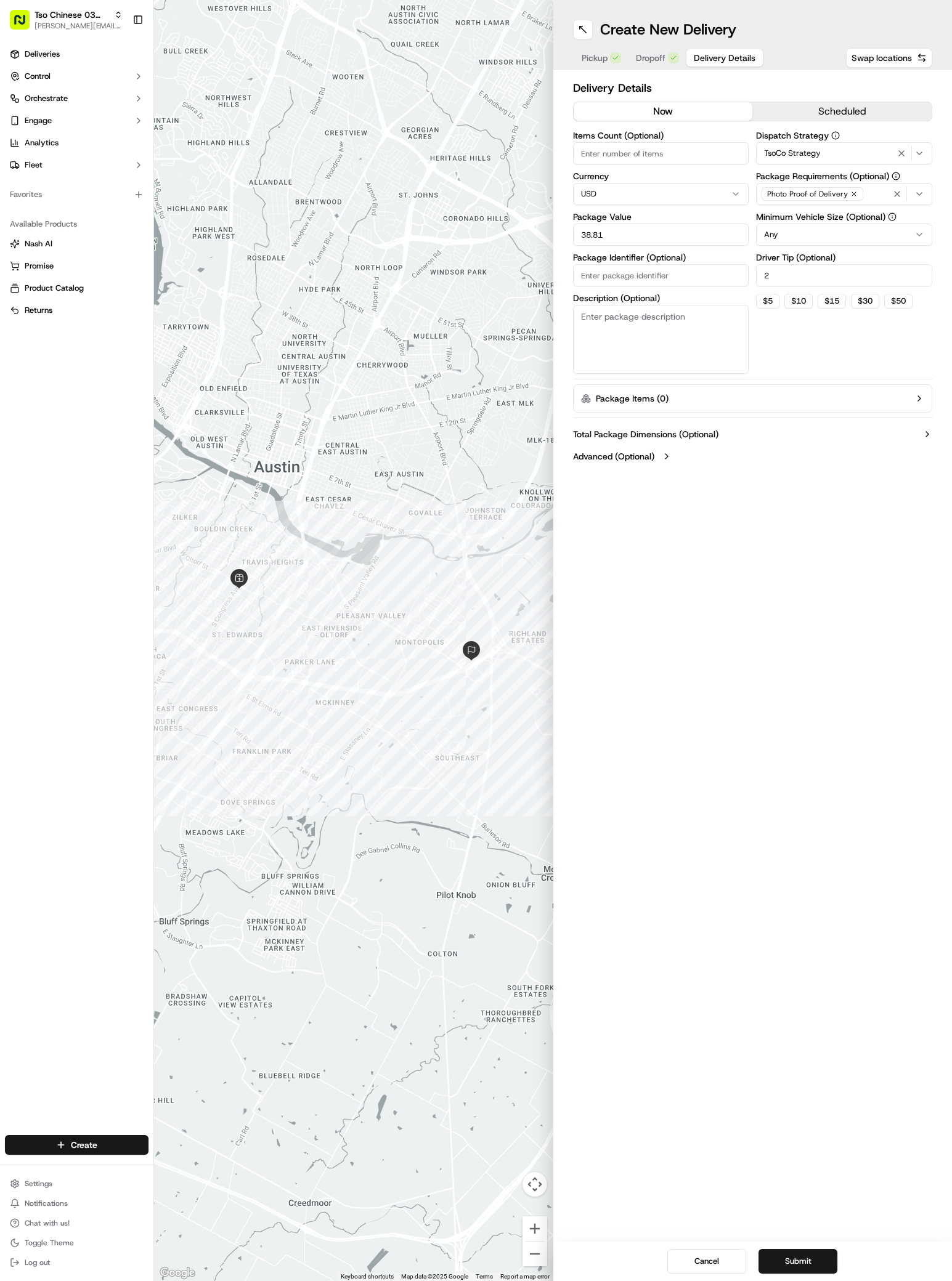
click at [576, 274] on input "Package Identifier (Optional)" at bounding box center [660, 275] width 177 height 22
paste input "FVHTEQY"
type input "FVHTEQY"
click at [791, 1261] on button "Submit" at bounding box center [798, 1262] width 79 height 25
